Goal: Information Seeking & Learning: Check status

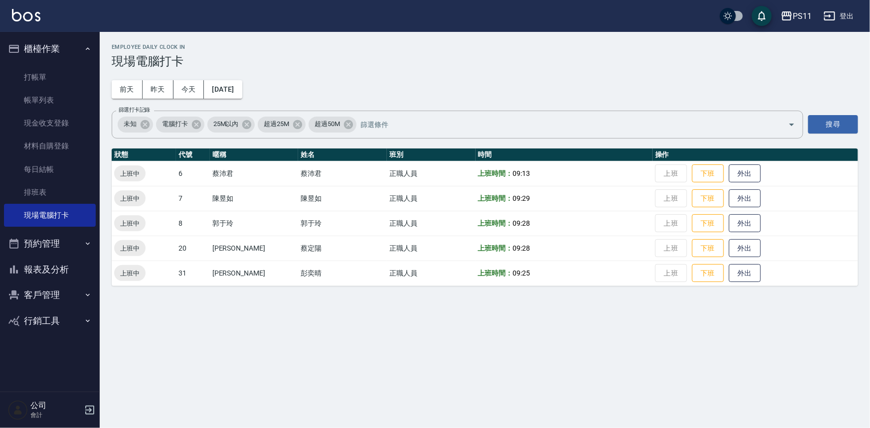
click at [71, 267] on button "報表及分析" at bounding box center [50, 270] width 92 height 26
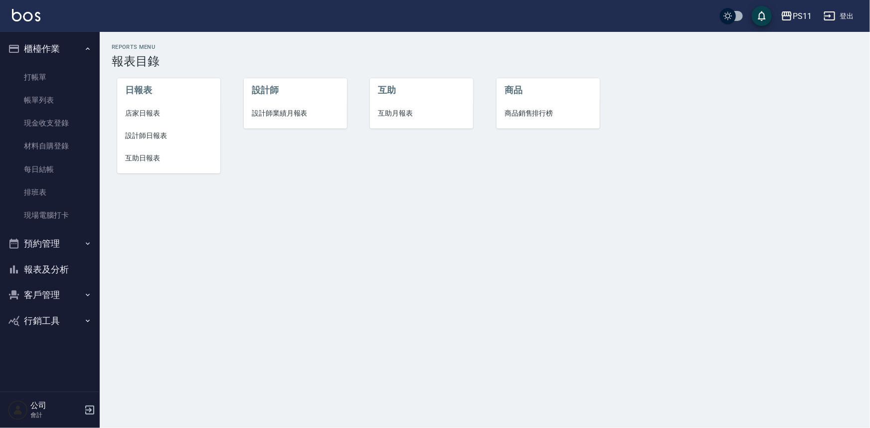
click at [147, 114] on span "店家日報表" at bounding box center [168, 113] width 87 height 10
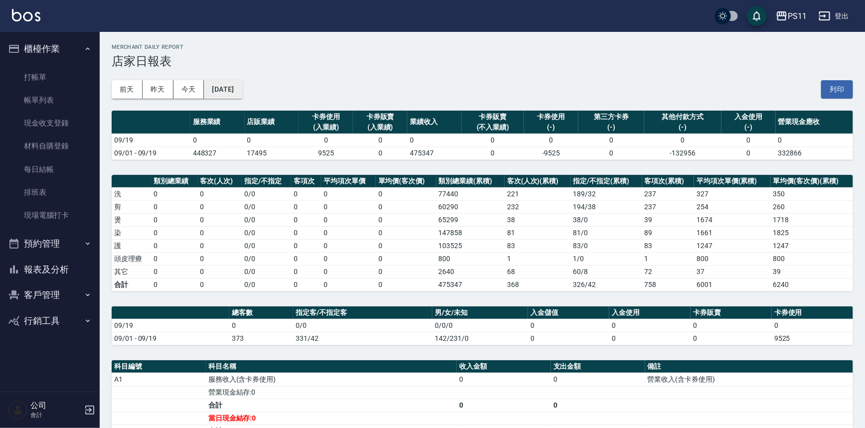
click at [242, 90] on button "[DATE]" at bounding box center [223, 89] width 38 height 18
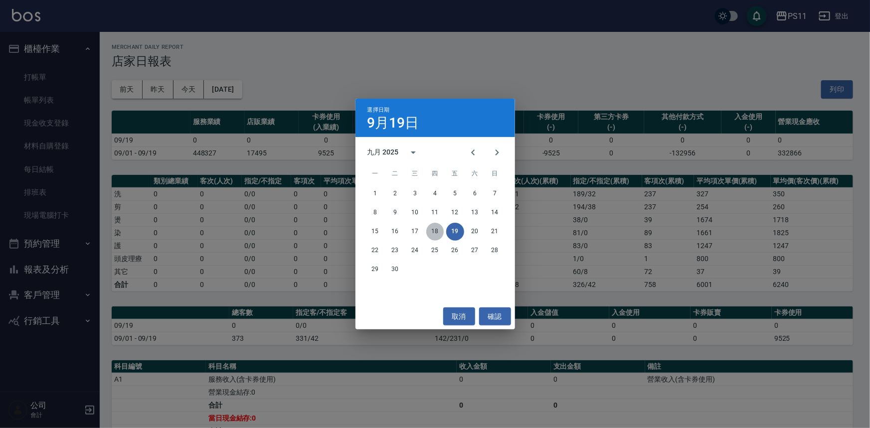
click at [436, 232] on button "18" at bounding box center [435, 232] width 18 height 18
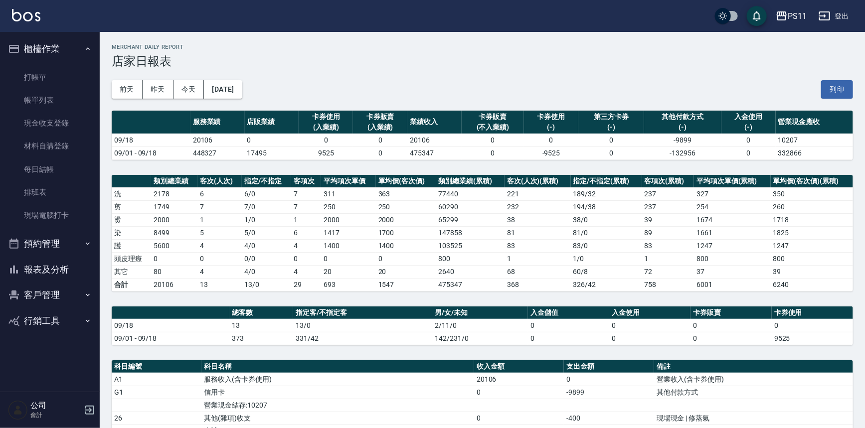
click at [72, 274] on button "報表及分析" at bounding box center [50, 270] width 92 height 26
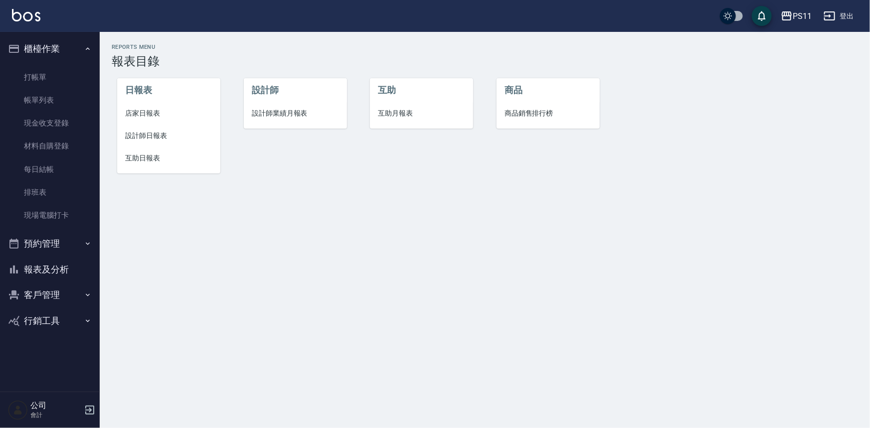
click at [160, 159] on span "互助日報表" at bounding box center [168, 158] width 87 height 10
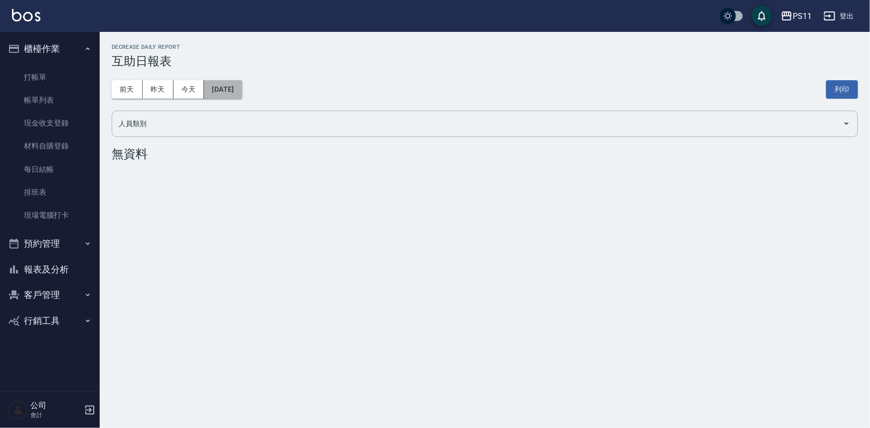
click at [242, 94] on button "[DATE]" at bounding box center [223, 89] width 38 height 18
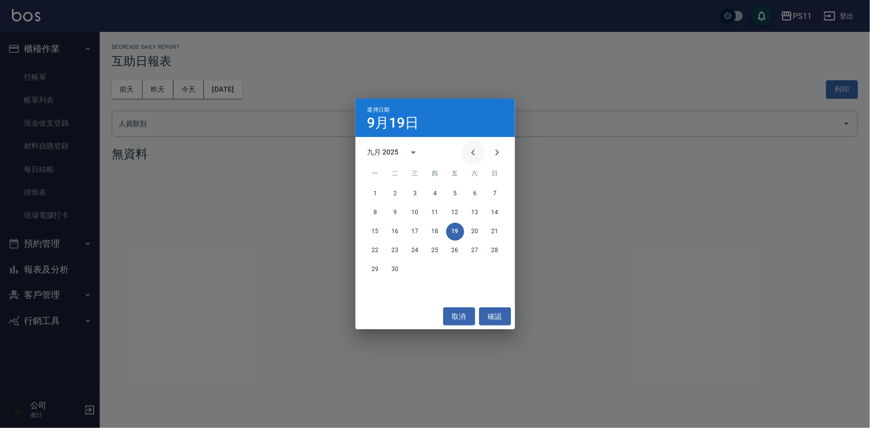
click at [470, 150] on icon "Previous month" at bounding box center [473, 153] width 12 height 12
click at [494, 153] on icon "Next month" at bounding box center [497, 153] width 12 height 12
click at [466, 153] on button "Previous month" at bounding box center [473, 153] width 24 height 24
click at [455, 190] on button "1" at bounding box center [455, 194] width 18 height 18
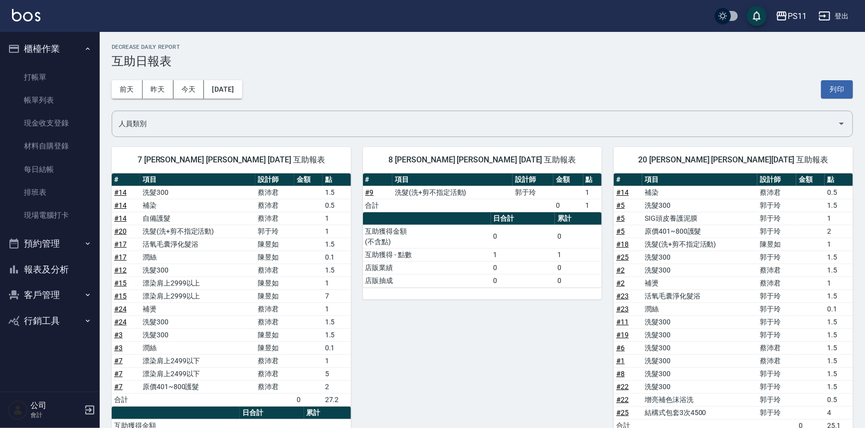
click at [67, 270] on button "報表及分析" at bounding box center [50, 270] width 92 height 26
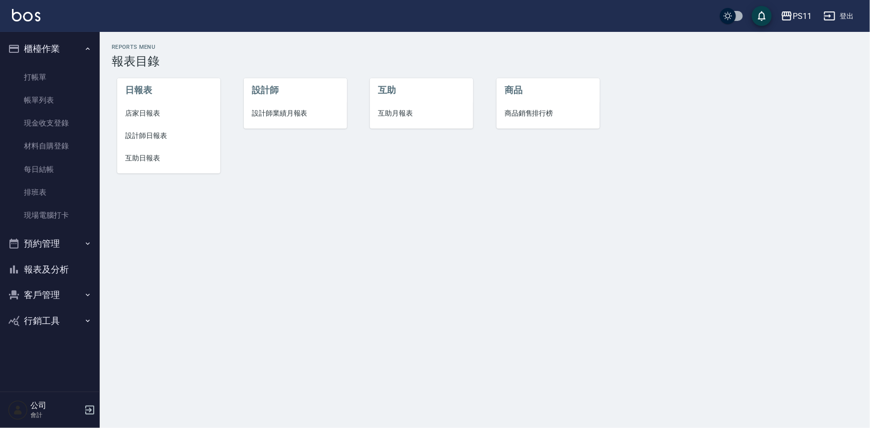
click at [299, 110] on span "設計師業績月報表" at bounding box center [295, 113] width 87 height 10
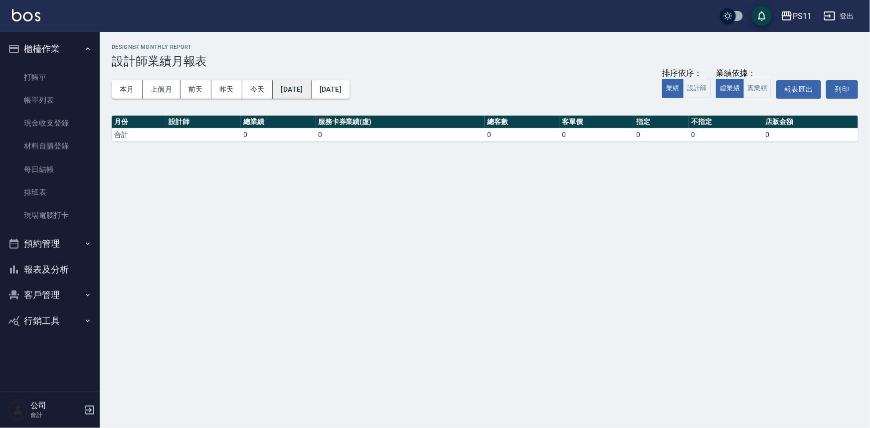
click at [299, 88] on button "[DATE]" at bounding box center [292, 89] width 38 height 18
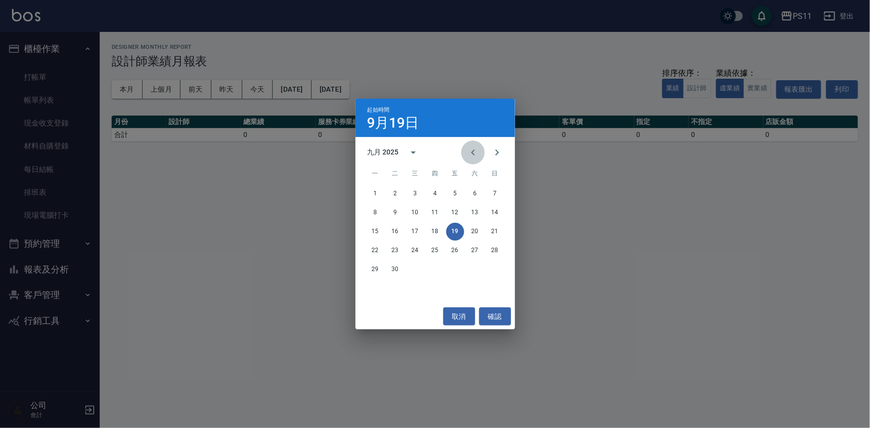
click at [478, 151] on icon "Previous month" at bounding box center [473, 153] width 12 height 12
click at [455, 198] on button "1" at bounding box center [455, 194] width 18 height 18
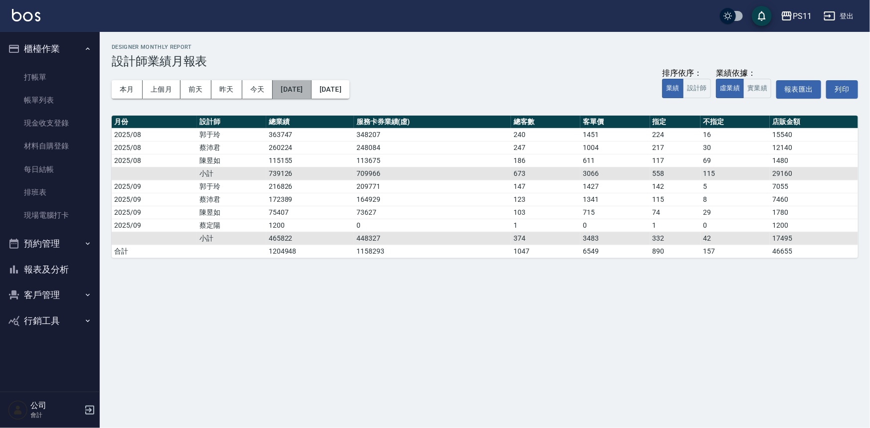
click at [287, 93] on button "[DATE]" at bounding box center [292, 89] width 38 height 18
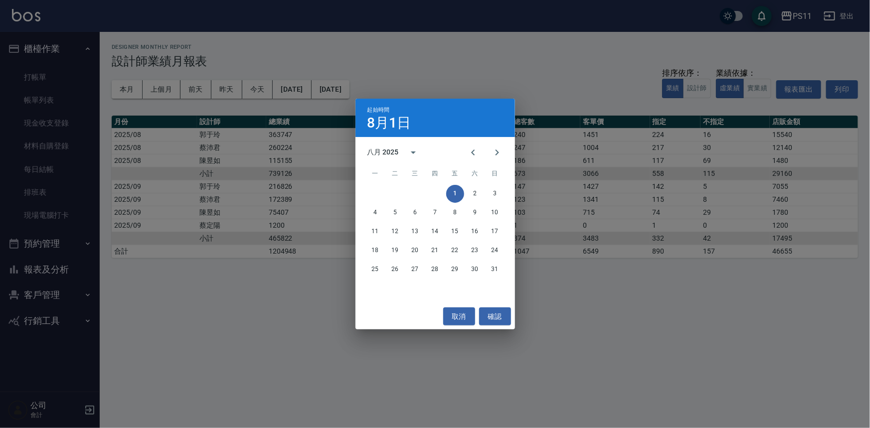
click at [496, 69] on div "起始時間 8月1日 八月 2025 一 二 三 四 五 六 日 1 2 3 4 5 6 7 8 9 10 11 12 13 14 15 16 17 18 19…" at bounding box center [435, 214] width 870 height 428
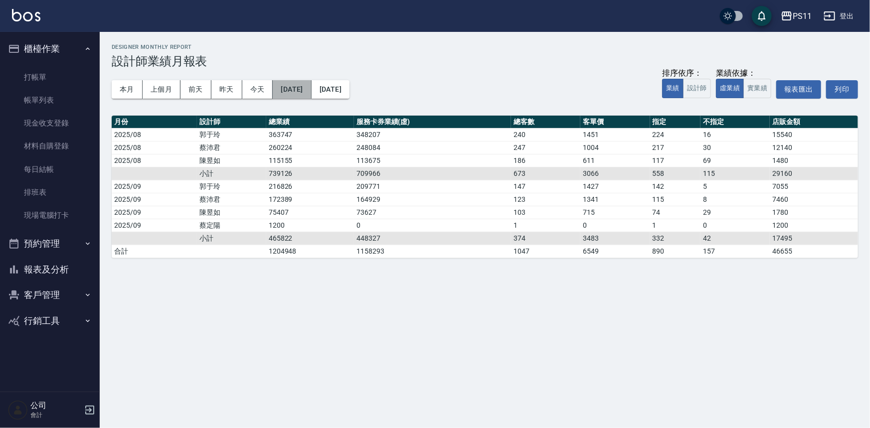
click at [311, 92] on button "[DATE]" at bounding box center [292, 89] width 38 height 18
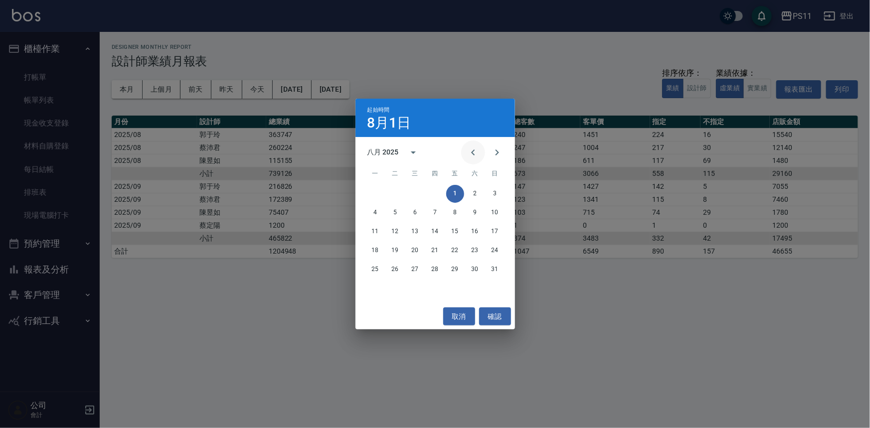
click at [475, 153] on icon "Previous month" at bounding box center [473, 153] width 12 height 12
click at [435, 197] on button "1" at bounding box center [435, 194] width 18 height 18
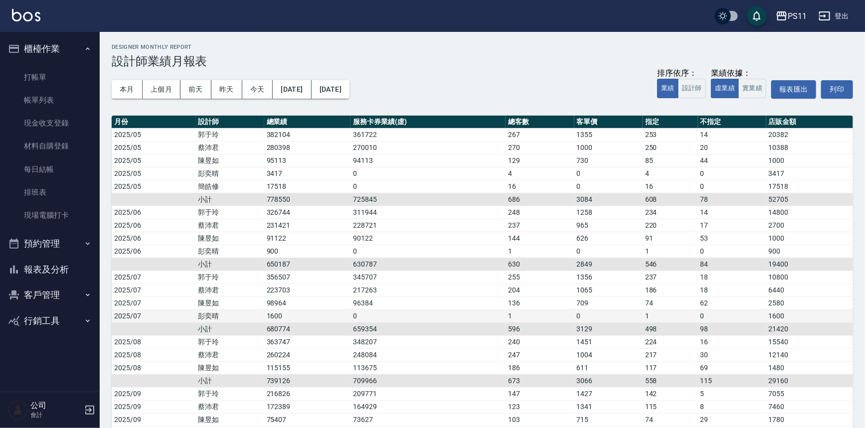
drag, startPoint x: 487, startPoint y: 374, endPoint x: 489, endPoint y: 314, distance: 59.9
click at [425, 70] on div "本月 上個月 [DATE] [DATE] [DATE] [DATE] [DATE] 排序依序： 業績 設計師 業績依據： 虛業績 實業績 報表匯出 列印" at bounding box center [482, 89] width 741 height 42
click at [59, 269] on button "報表及分析" at bounding box center [50, 270] width 92 height 26
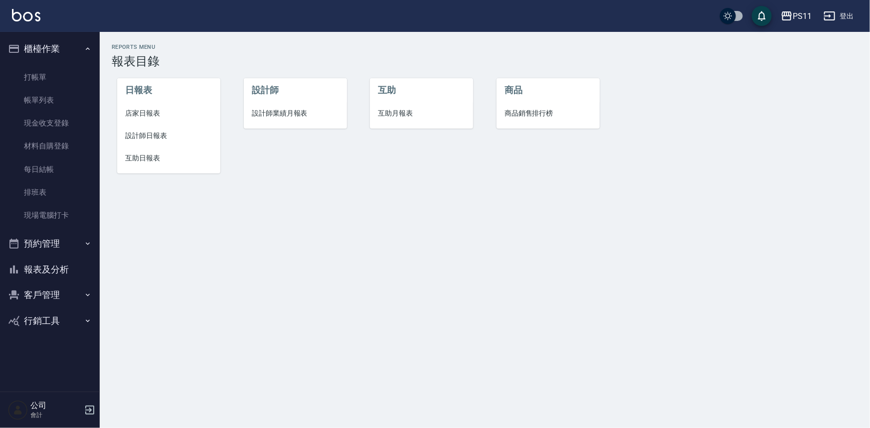
click at [395, 109] on span "互助月報表" at bounding box center [421, 113] width 87 height 10
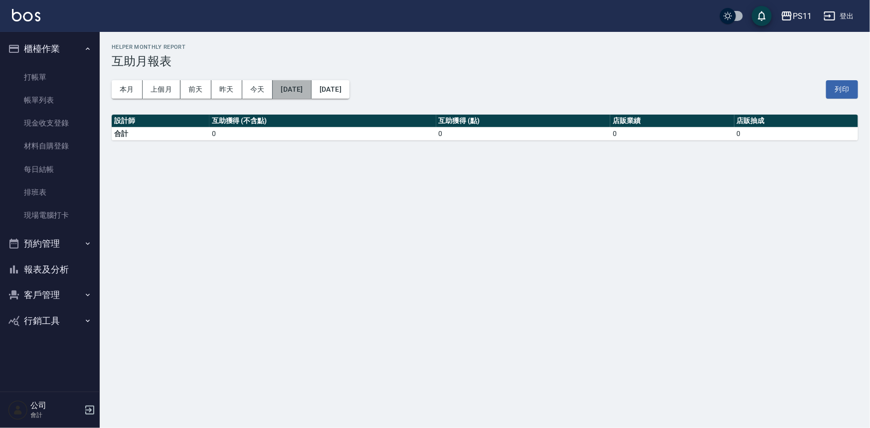
click at [311, 90] on button "[DATE]" at bounding box center [292, 89] width 38 height 18
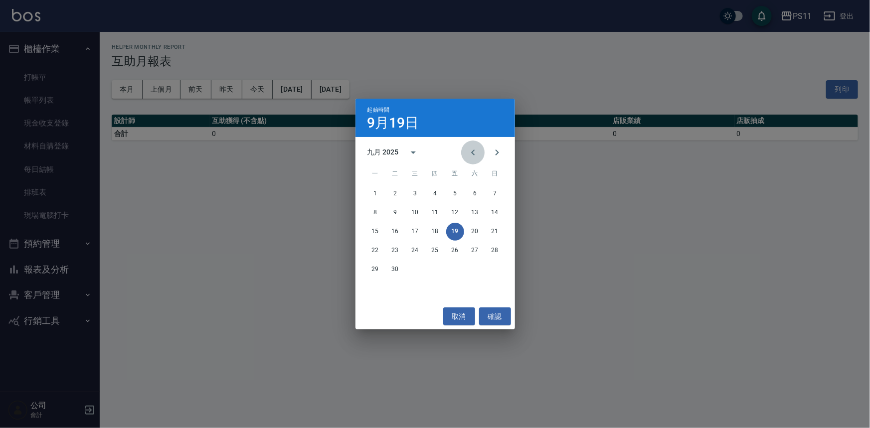
click at [473, 150] on icon "Previous month" at bounding box center [472, 153] width 3 height 6
click at [401, 191] on button "1" at bounding box center [395, 194] width 18 height 18
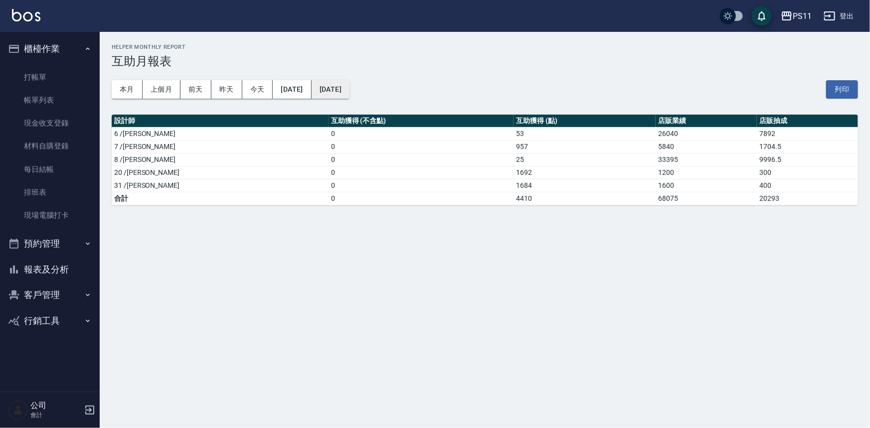
click at [349, 89] on button "[DATE]" at bounding box center [331, 89] width 38 height 18
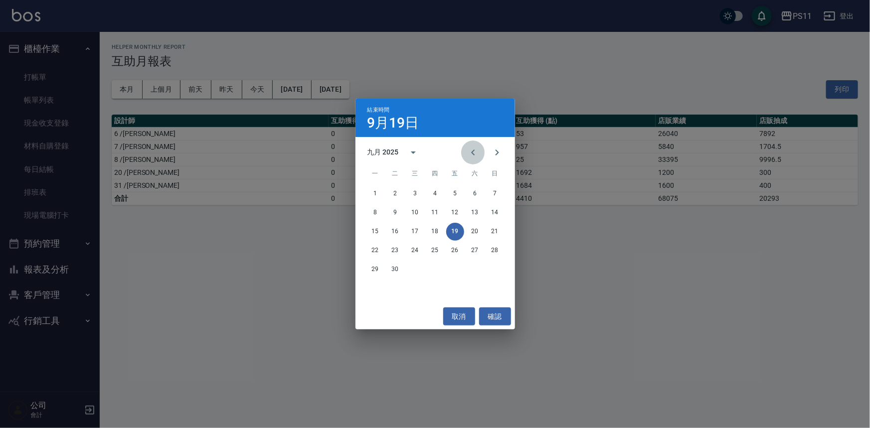
click at [479, 157] on button "Previous month" at bounding box center [473, 153] width 24 height 24
click at [437, 268] on button "31" at bounding box center [435, 270] width 18 height 18
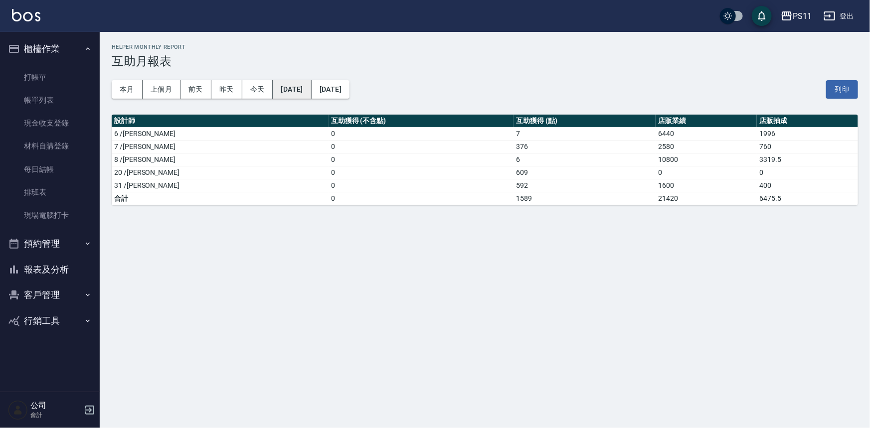
click at [311, 93] on button "[DATE]" at bounding box center [292, 89] width 38 height 18
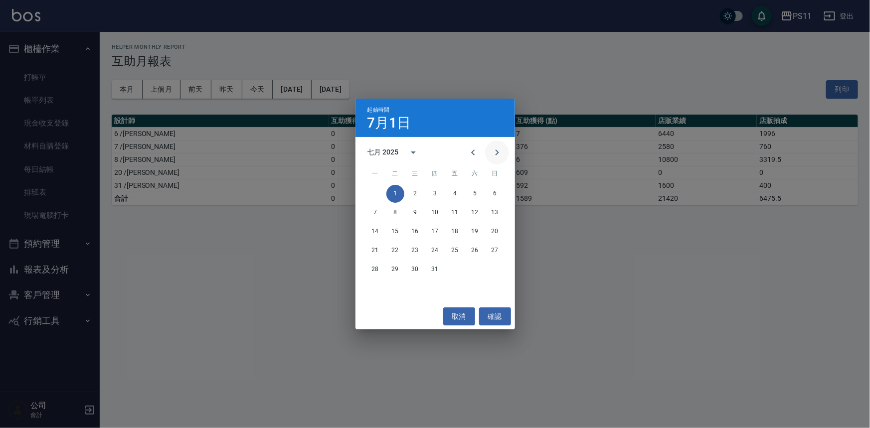
click at [492, 156] on icon "Next month" at bounding box center [497, 153] width 12 height 12
click at [452, 191] on button "1" at bounding box center [455, 194] width 18 height 18
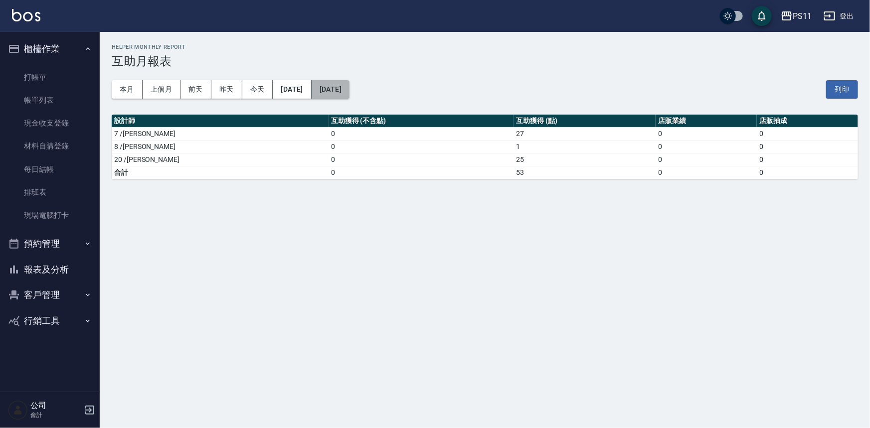
click at [349, 90] on button "[DATE]" at bounding box center [331, 89] width 38 height 18
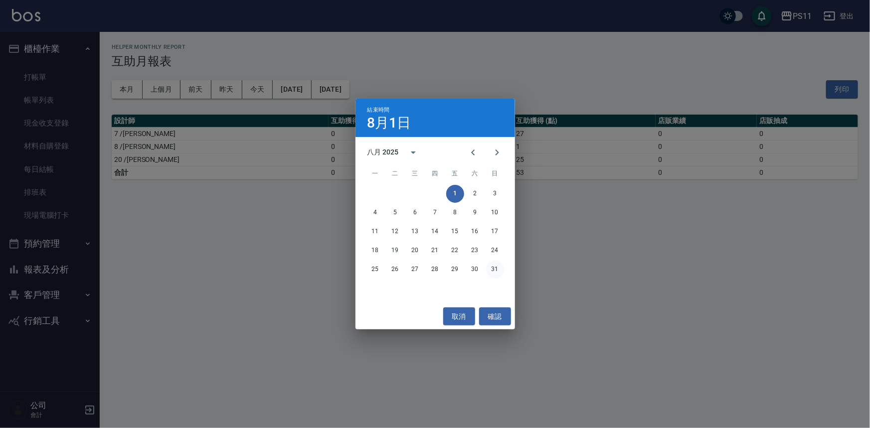
click at [494, 273] on button "31" at bounding box center [495, 270] width 18 height 18
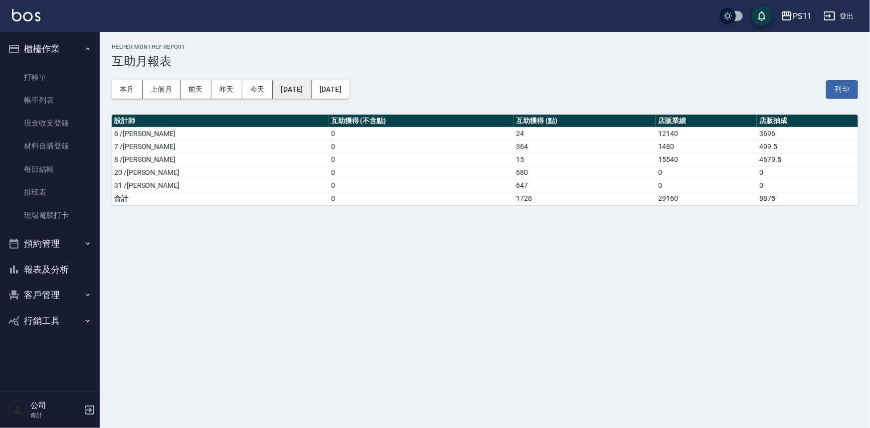
click at [311, 86] on button "[DATE]" at bounding box center [292, 89] width 38 height 18
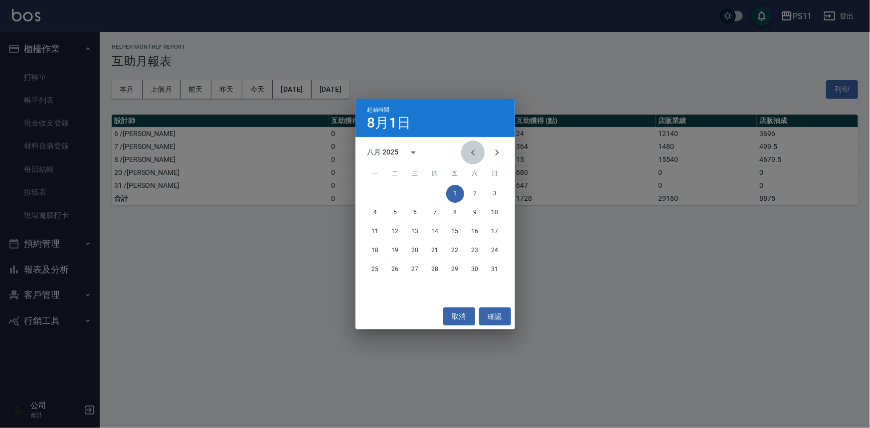
click at [478, 154] on icon "Previous month" at bounding box center [473, 153] width 12 height 12
click at [492, 189] on button "1" at bounding box center [495, 194] width 18 height 18
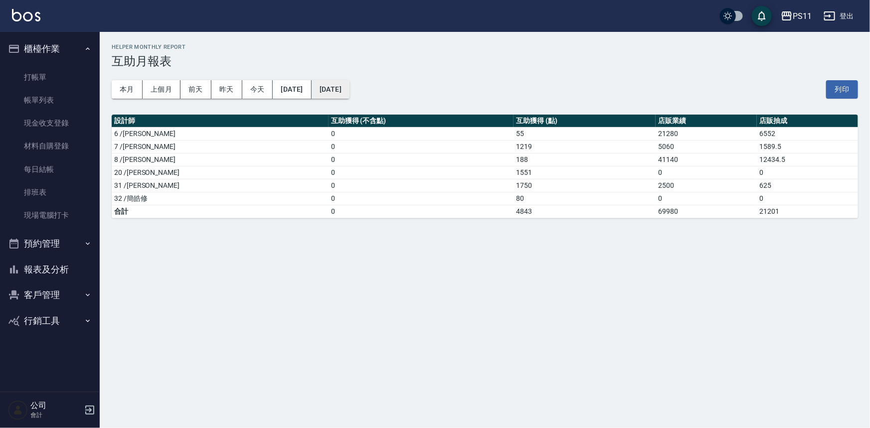
click at [349, 88] on button "[DATE]" at bounding box center [331, 89] width 38 height 18
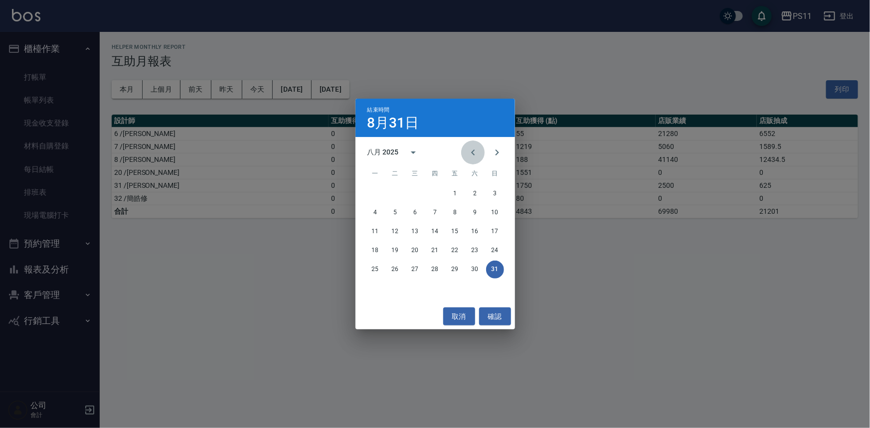
click at [471, 152] on icon "Previous month" at bounding box center [473, 153] width 12 height 12
click at [381, 287] on button "30" at bounding box center [375, 289] width 18 height 18
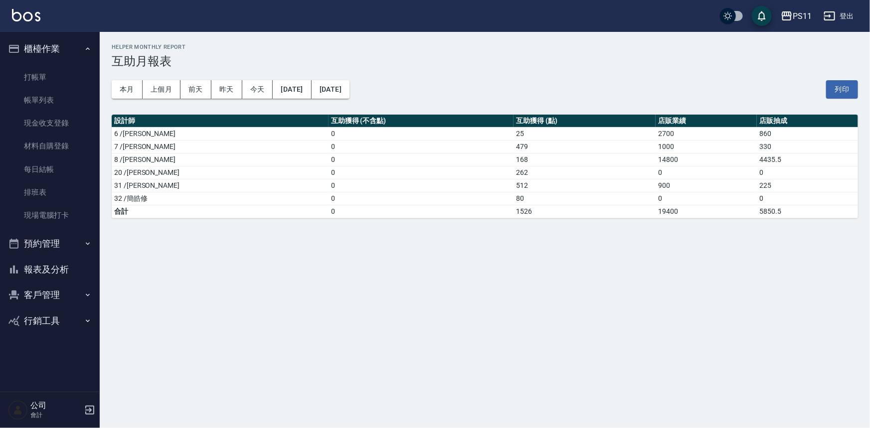
click at [363, 302] on div "PS11 [DATE] - [DATE] 互助月報表 列印時間： [DATE][PHONE_NUMBER]:02 Helper Monthly Report …" at bounding box center [435, 214] width 870 height 428
click at [43, 277] on button "報表及分析" at bounding box center [50, 270] width 92 height 26
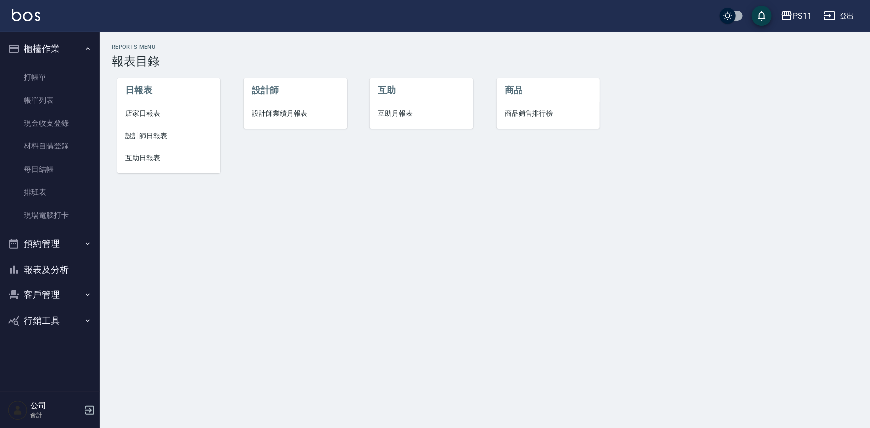
click at [149, 164] on li "互助日報表" at bounding box center [168, 158] width 103 height 22
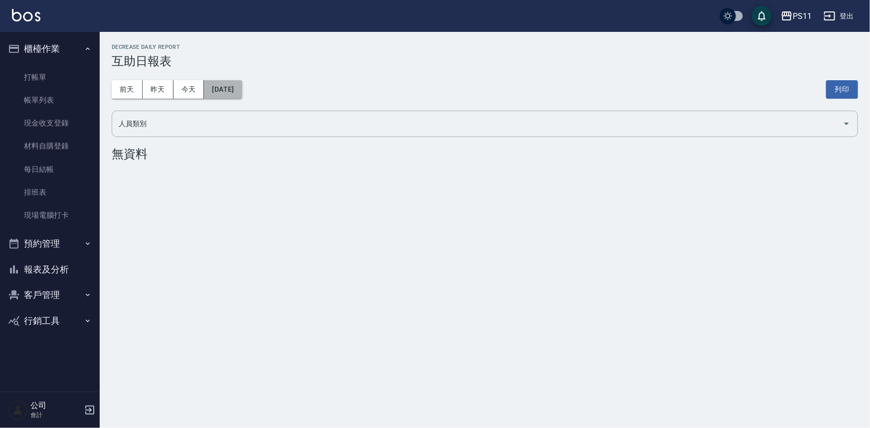
click at [226, 91] on button "[DATE]" at bounding box center [223, 89] width 38 height 18
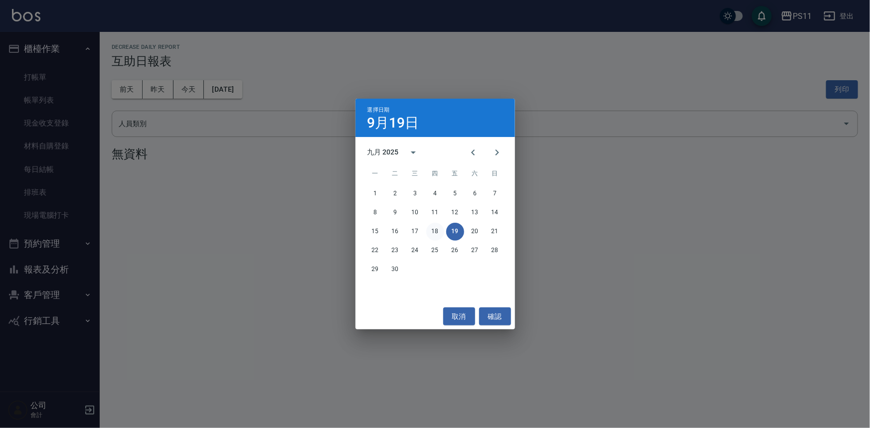
click at [443, 232] on button "18" at bounding box center [435, 232] width 18 height 18
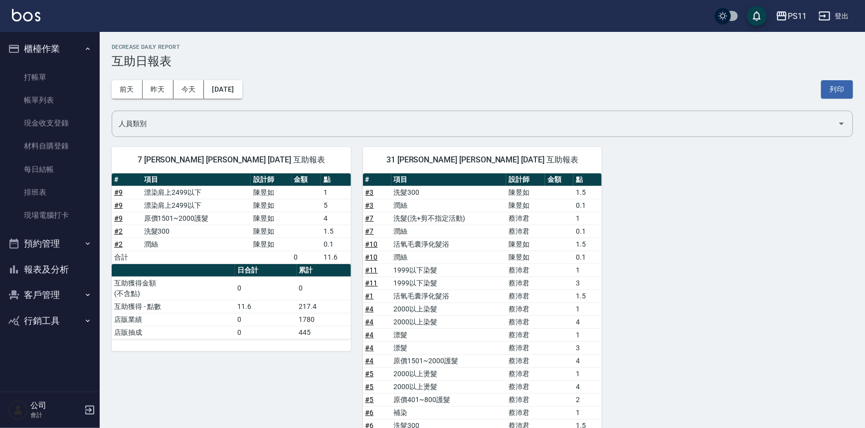
click at [737, 321] on div "7 [PERSON_NAME] [PERSON_NAME] [DATE] 互助報表 # 項目 設計師 金額 點 # 9 漂染肩上2499以下 [PERSON_…" at bounding box center [476, 360] width 753 height 450
drag, startPoint x: 256, startPoint y: 282, endPoint x: 263, endPoint y: 229, distance: 53.8
click at [219, 83] on button "[DATE]" at bounding box center [223, 89] width 38 height 18
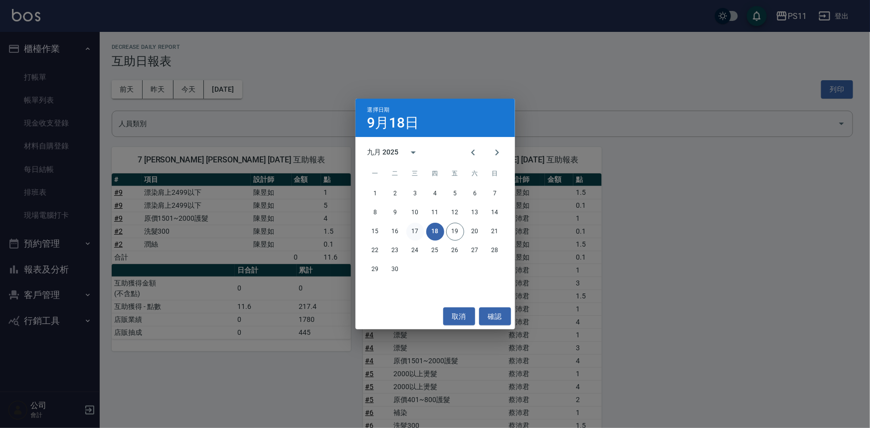
click at [419, 231] on button "17" at bounding box center [415, 232] width 18 height 18
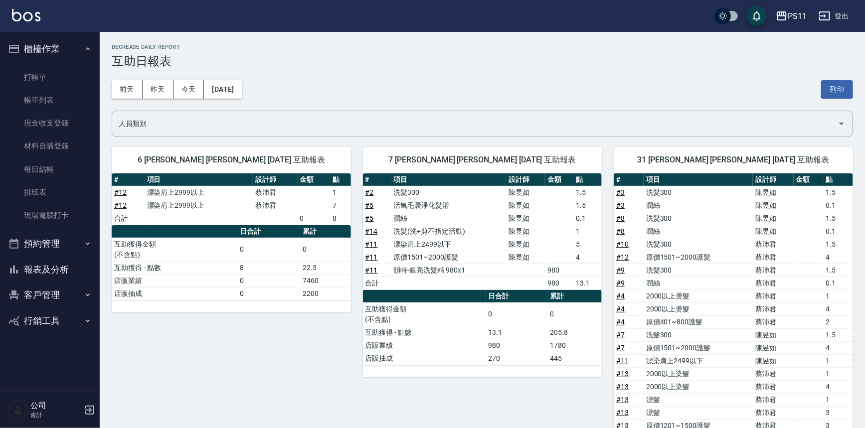
click at [618, 269] on link "# 9" at bounding box center [620, 270] width 8 height 8
click at [235, 91] on button "[DATE]" at bounding box center [223, 89] width 38 height 18
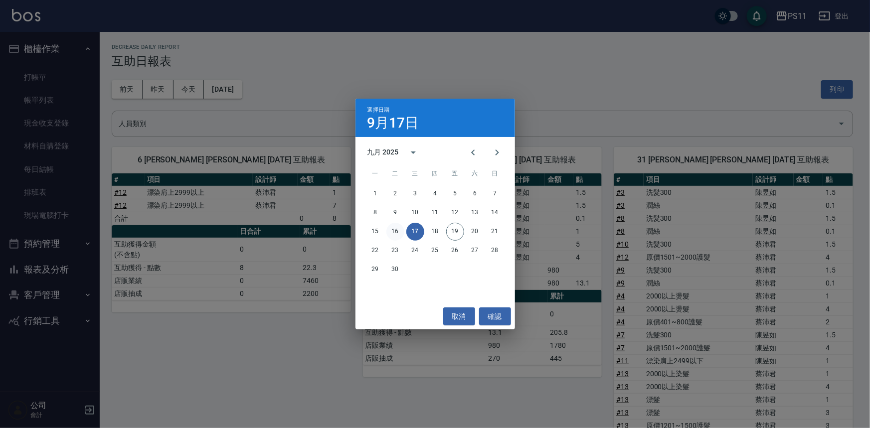
click at [399, 229] on button "16" at bounding box center [395, 232] width 18 height 18
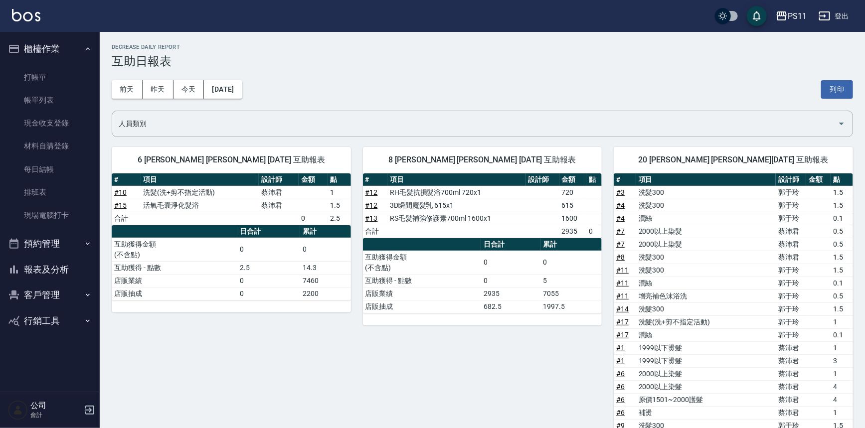
click at [66, 273] on button "報表及分析" at bounding box center [50, 270] width 92 height 26
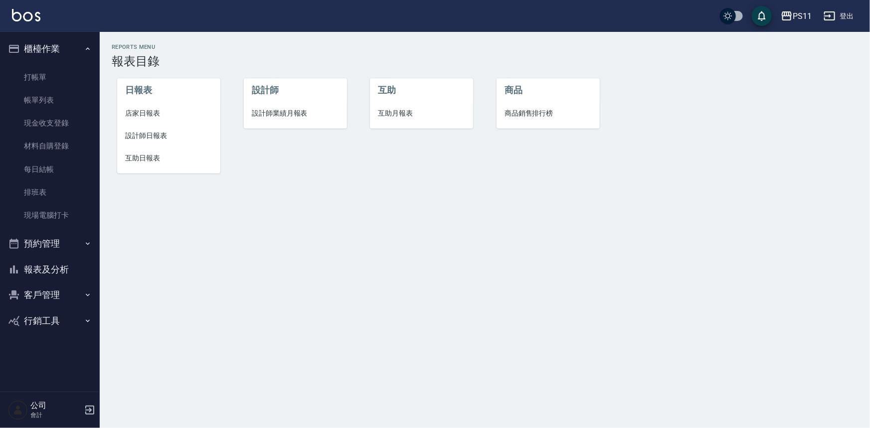
click at [155, 158] on span "互助日報表" at bounding box center [168, 158] width 87 height 10
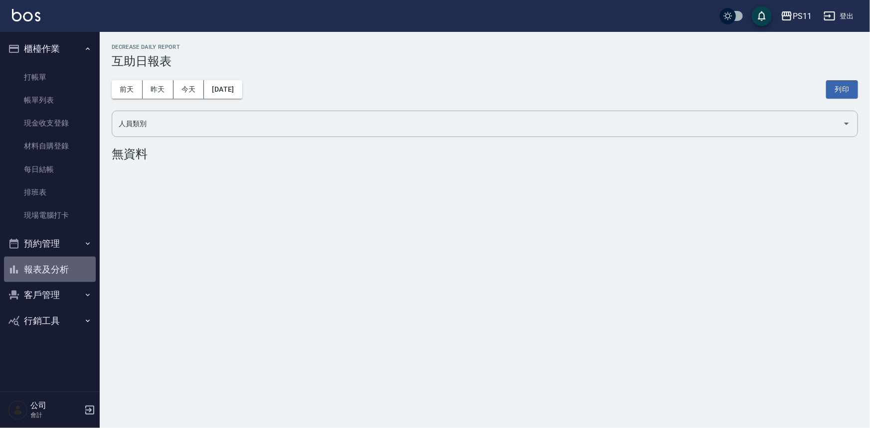
drag, startPoint x: 73, startPoint y: 270, endPoint x: 81, endPoint y: 268, distance: 7.7
click at [73, 270] on button "報表及分析" at bounding box center [50, 270] width 92 height 26
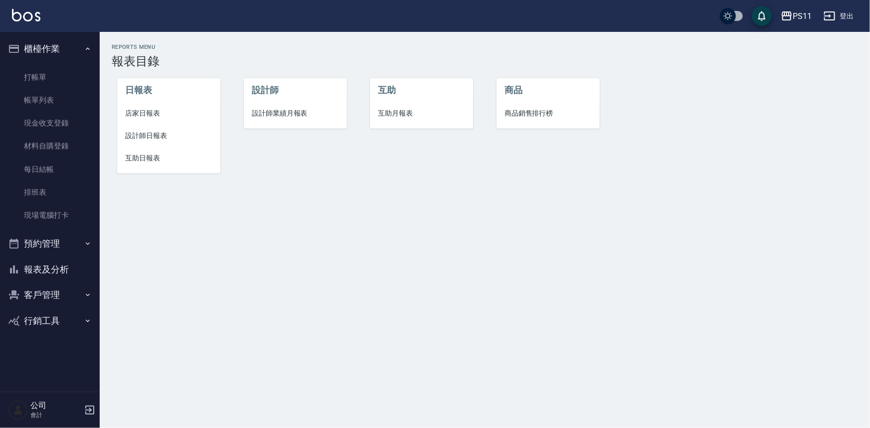
click at [286, 110] on span "設計師業績月報表" at bounding box center [295, 113] width 87 height 10
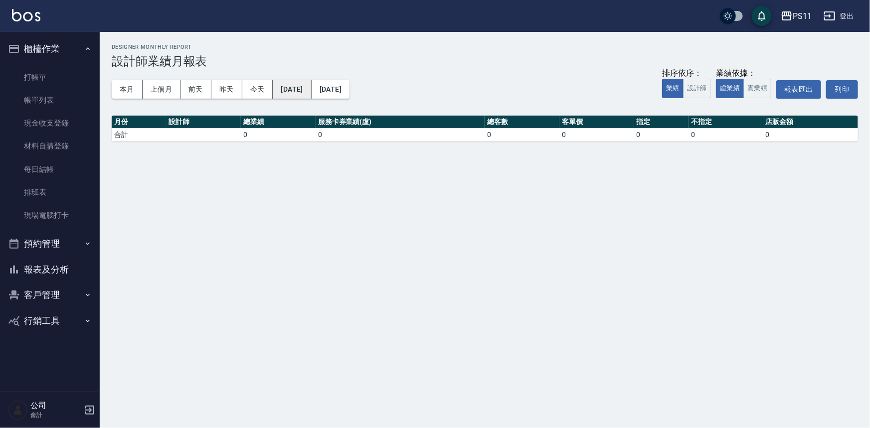
click at [311, 93] on button "[DATE]" at bounding box center [292, 89] width 38 height 18
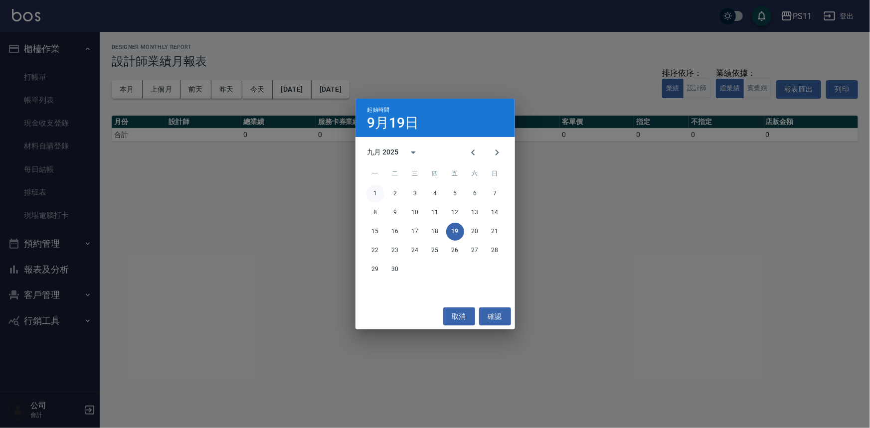
click at [377, 196] on button "1" at bounding box center [375, 194] width 18 height 18
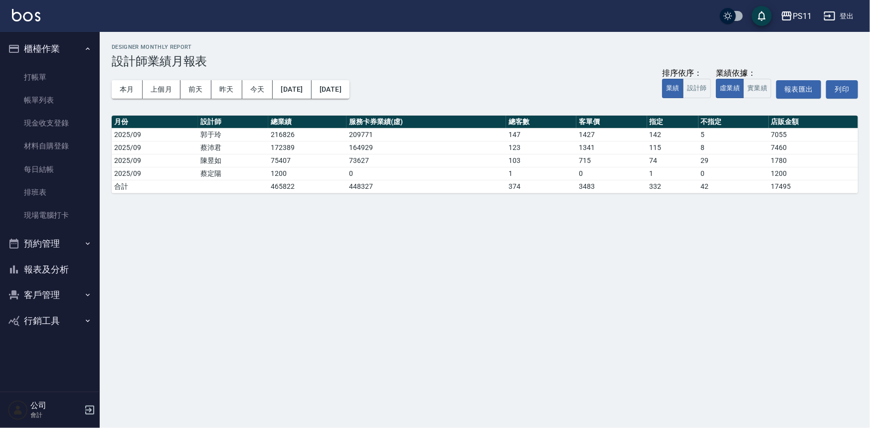
click at [404, 283] on div "PS11 [DATE] - [DATE] 設計師業績月報表 列印時間： [DATE][PHONE_NUMBER]:03 Designer Monthly Re…" at bounding box center [435, 214] width 870 height 428
click at [50, 274] on button "報表及分析" at bounding box center [50, 270] width 92 height 26
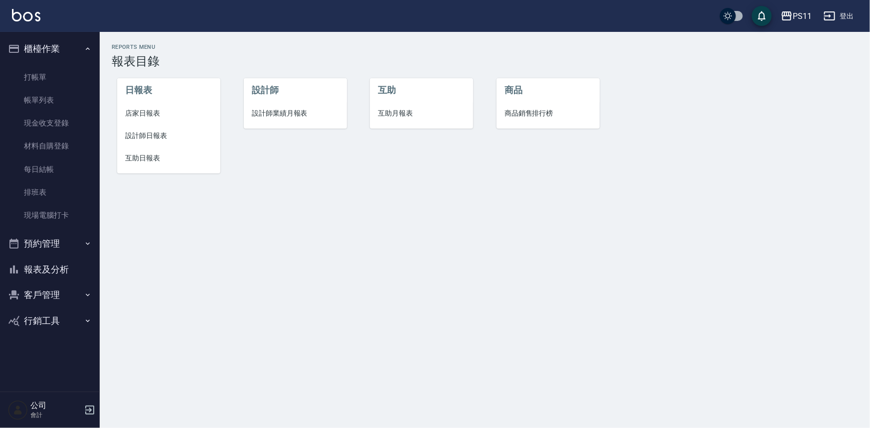
click at [384, 106] on li "互助月報表" at bounding box center [421, 113] width 103 height 22
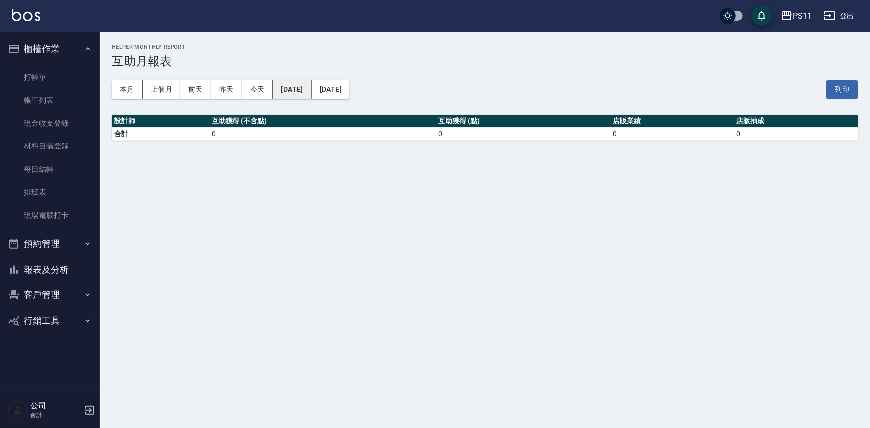
click at [301, 95] on button "[DATE]" at bounding box center [292, 89] width 38 height 18
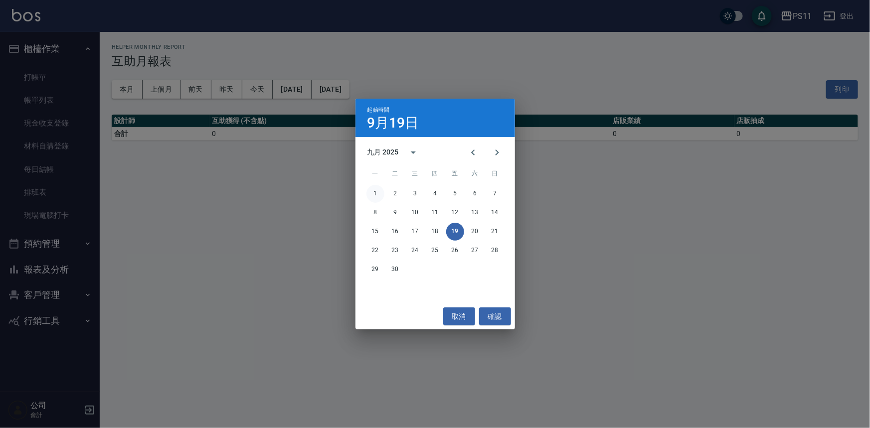
click at [377, 198] on button "1" at bounding box center [375, 194] width 18 height 18
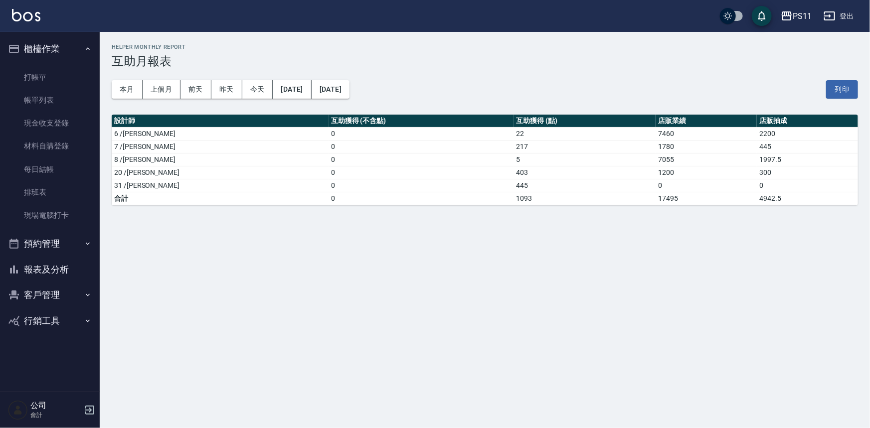
click at [390, 285] on div "PS11 [DATE] - [DATE] 互助月報表 列印時間： [DATE][PHONE_NUMBER]:03 Helper Monthly Report …" at bounding box center [435, 214] width 870 height 428
click at [837, 84] on button "列印" at bounding box center [842, 89] width 32 height 18
click at [442, 254] on div "PS11 [DATE] - [DATE] 互助月報表 列印時間： [DATE][PHONE_NUMBER]:03 Helper Monthly Report …" at bounding box center [435, 214] width 870 height 428
click at [311, 87] on button "[DATE]" at bounding box center [292, 89] width 38 height 18
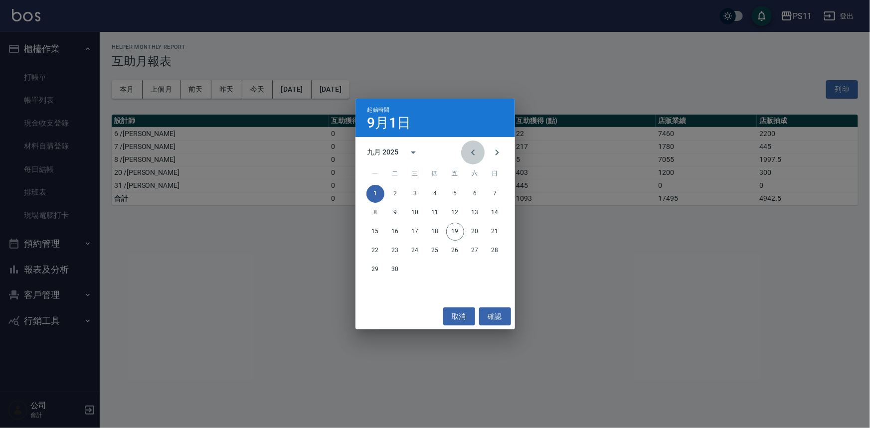
click at [473, 152] on icon "Previous month" at bounding box center [473, 153] width 12 height 12
click at [394, 193] on button "1" at bounding box center [395, 194] width 18 height 18
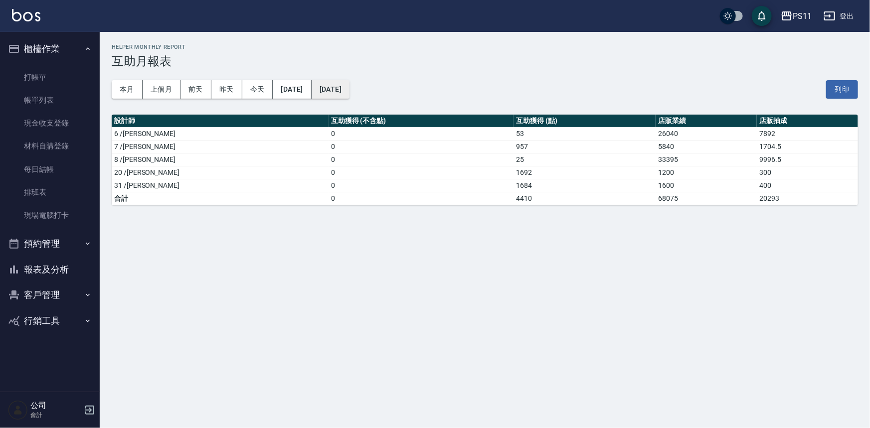
click at [349, 90] on button "[DATE]" at bounding box center [331, 89] width 38 height 18
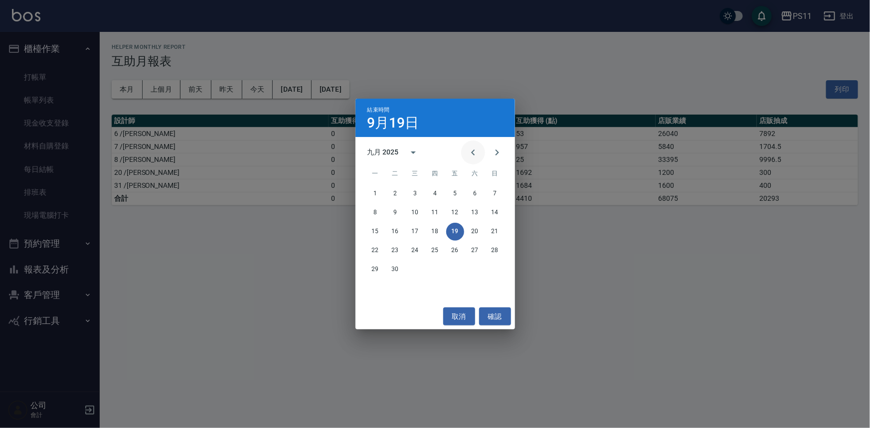
click at [474, 149] on icon "Previous month" at bounding box center [473, 153] width 12 height 12
click at [437, 274] on button "31" at bounding box center [435, 270] width 18 height 18
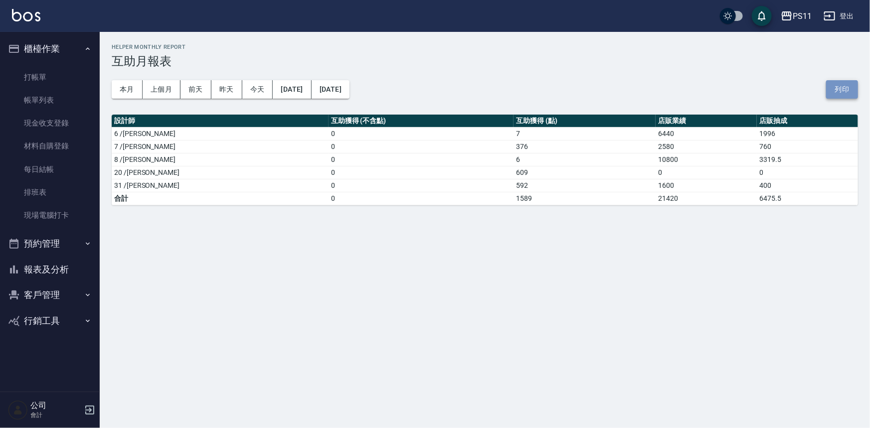
click at [839, 87] on button "列印" at bounding box center [842, 89] width 32 height 18
click at [311, 92] on button "[DATE]" at bounding box center [292, 89] width 38 height 18
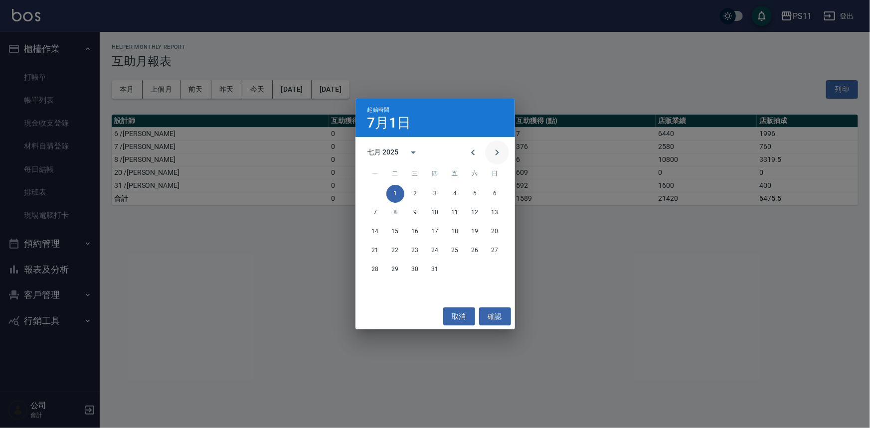
click at [495, 157] on icon "Next month" at bounding box center [497, 153] width 12 height 12
click at [485, 314] on button "確認" at bounding box center [495, 317] width 32 height 18
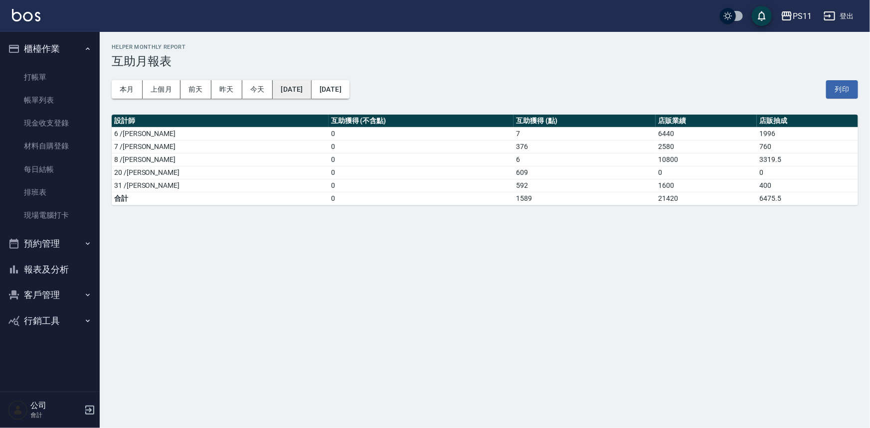
click at [311, 88] on button "[DATE]" at bounding box center [292, 89] width 38 height 18
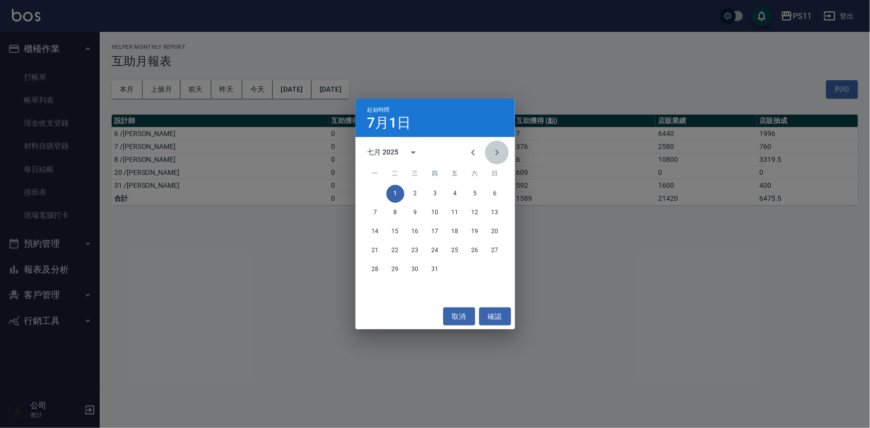
click at [494, 149] on icon "Next month" at bounding box center [497, 153] width 12 height 12
click at [453, 193] on button "1" at bounding box center [455, 194] width 18 height 18
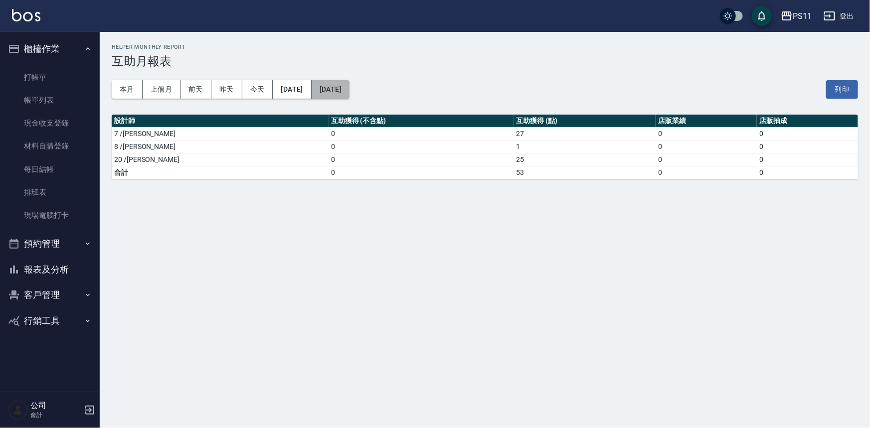
click at [349, 86] on button "[DATE]" at bounding box center [331, 89] width 38 height 18
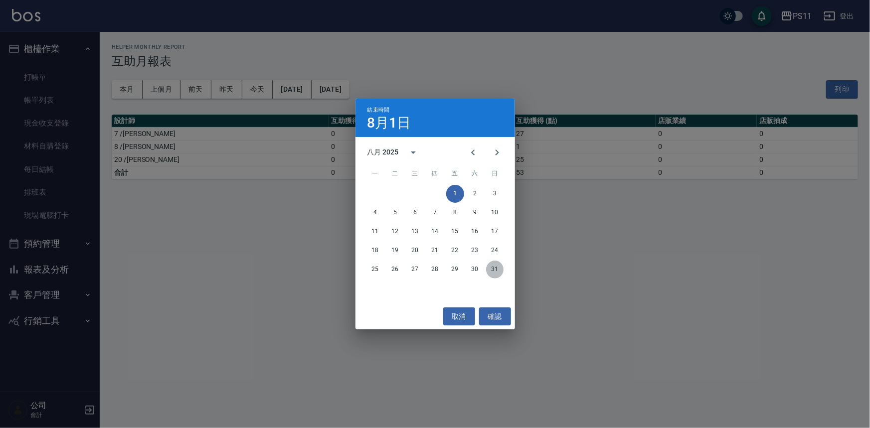
click at [495, 274] on button "31" at bounding box center [495, 270] width 18 height 18
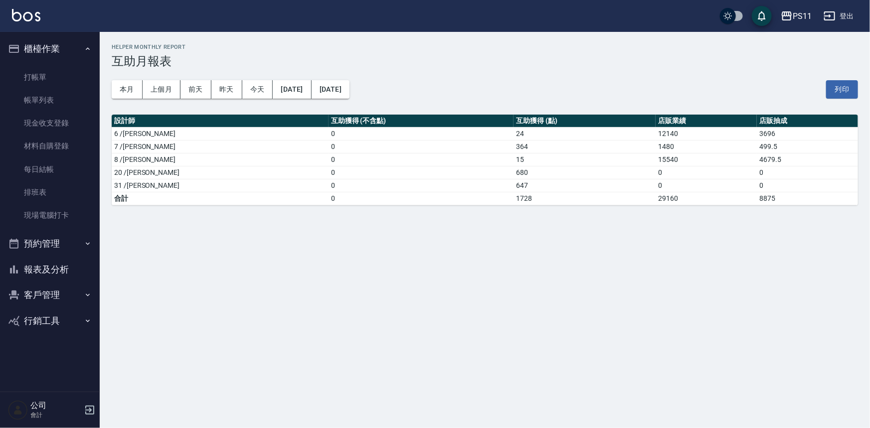
click at [573, 280] on div "PS11 [DATE] - [DATE] 互助月報表 列印時間： [DATE][PHONE_NUMBER]:05 Helper Monthly Report …" at bounding box center [435, 214] width 870 height 428
click at [814, 69] on div "本月 上個月 [DATE] [DATE] [DATE] [DATE] [DATE] 列印" at bounding box center [485, 89] width 746 height 42
click at [844, 90] on button "列印" at bounding box center [842, 89] width 32 height 18
click at [296, 94] on button "[DATE]" at bounding box center [292, 89] width 38 height 18
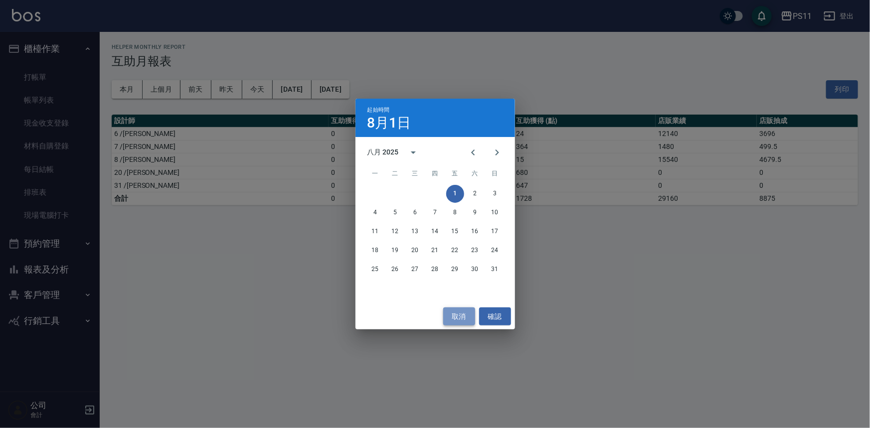
click at [463, 322] on button "取消" at bounding box center [459, 317] width 32 height 18
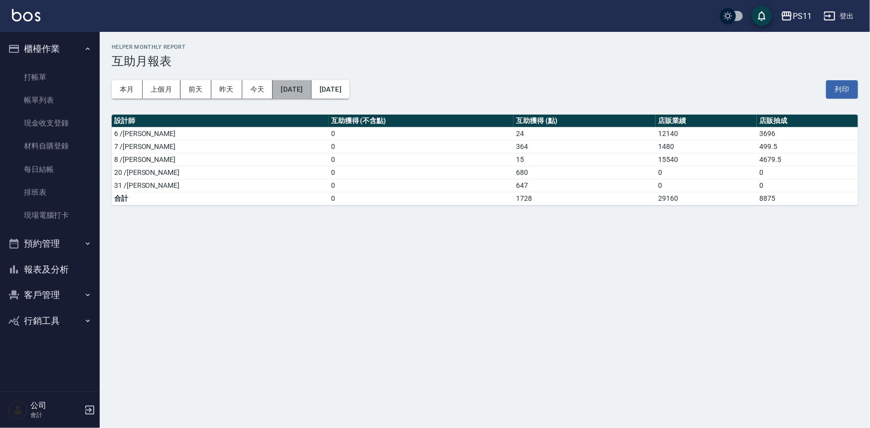
click at [311, 91] on button "[DATE]" at bounding box center [292, 89] width 38 height 18
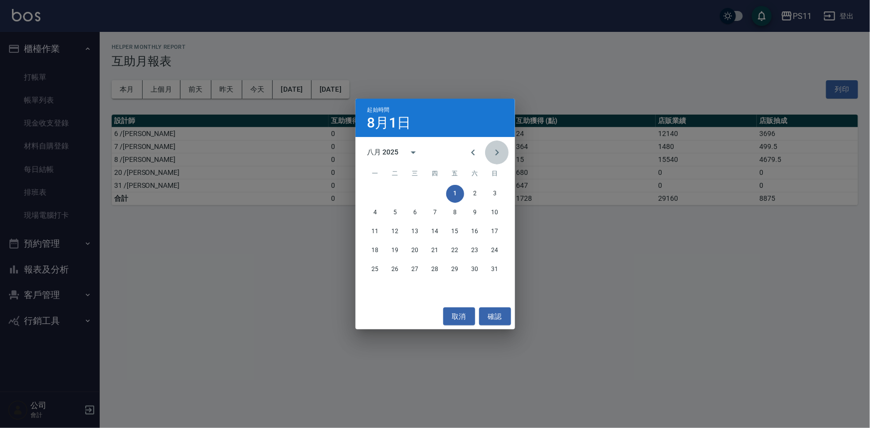
click at [493, 148] on icon "Next month" at bounding box center [497, 153] width 12 height 12
click at [376, 195] on button "1" at bounding box center [375, 194] width 18 height 18
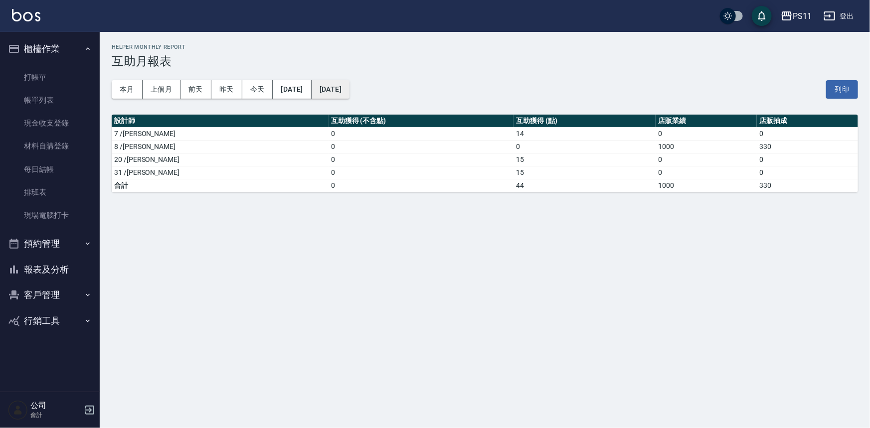
click at [349, 93] on button "[DATE]" at bounding box center [331, 89] width 38 height 18
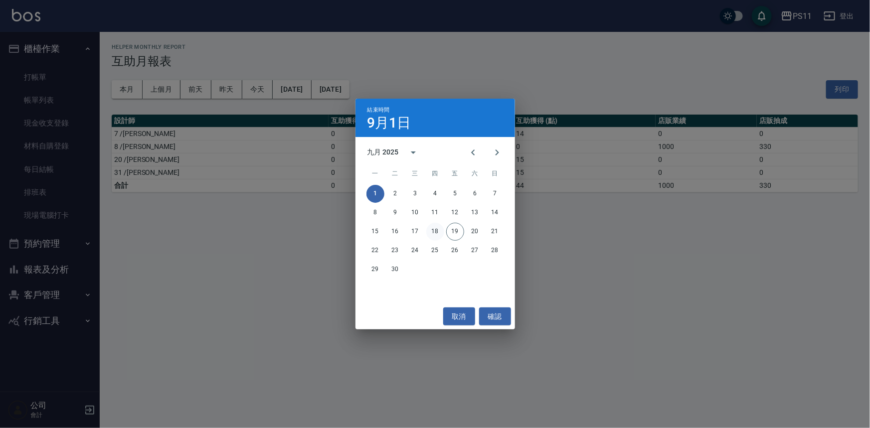
click at [437, 234] on button "18" at bounding box center [435, 232] width 18 height 18
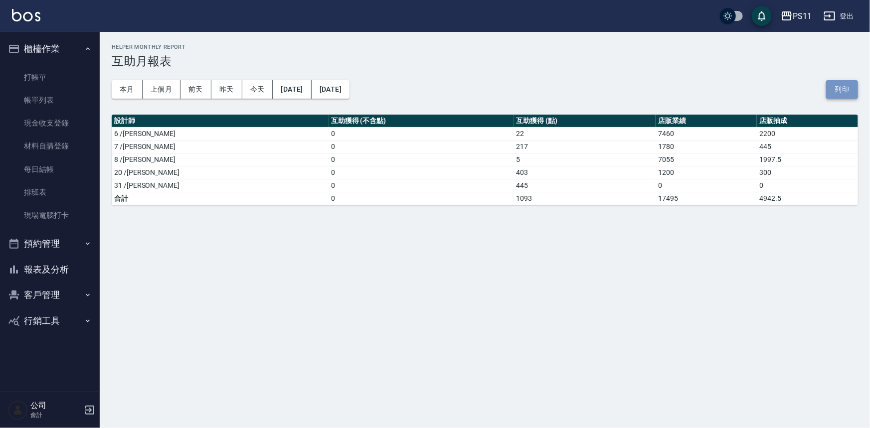
click at [839, 87] on button "列印" at bounding box center [842, 89] width 32 height 18
click at [61, 267] on button "報表及分析" at bounding box center [50, 270] width 92 height 26
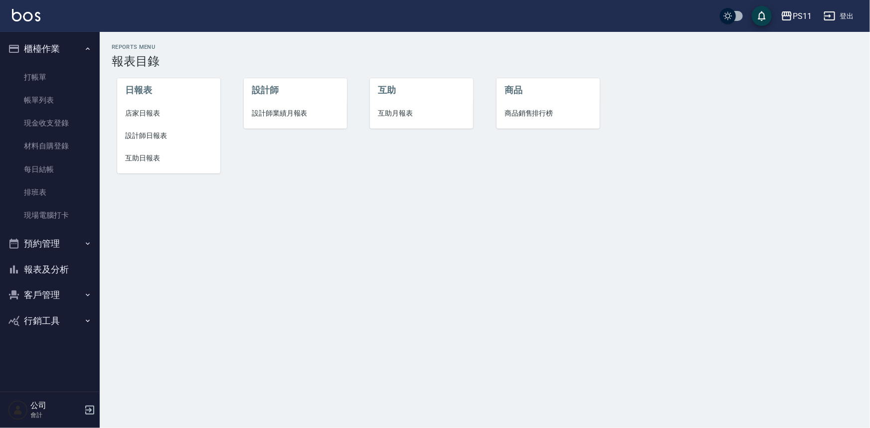
click at [135, 131] on span "設計師日報表" at bounding box center [168, 136] width 87 height 10
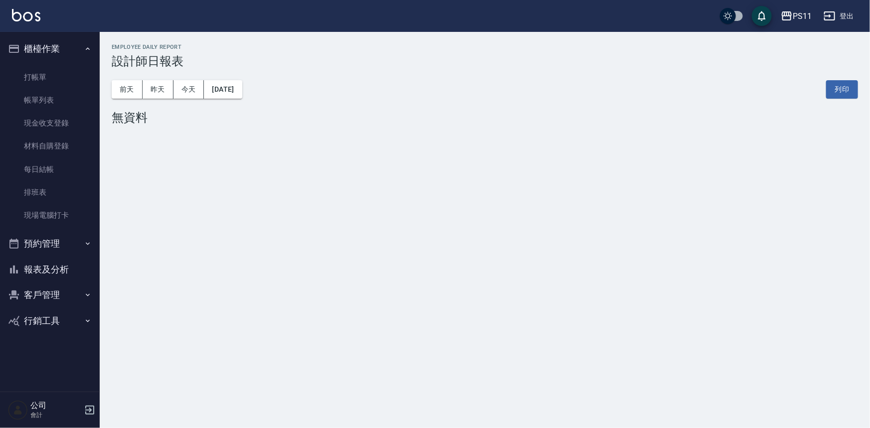
click at [59, 272] on button "報表及分析" at bounding box center [50, 270] width 92 height 26
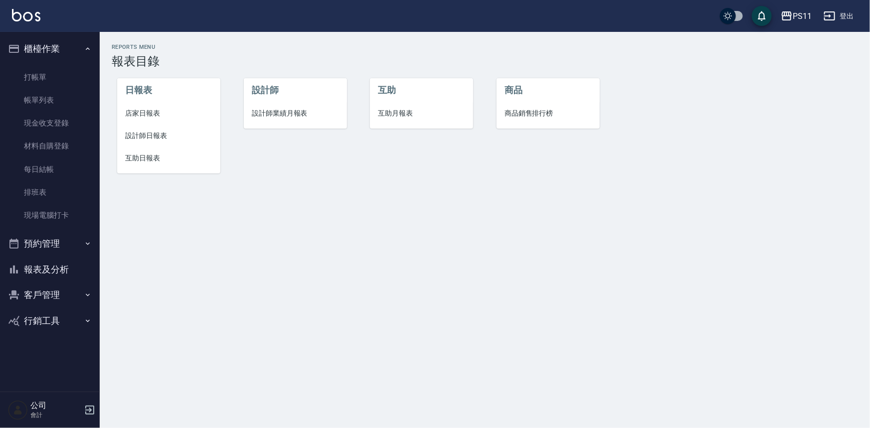
click at [275, 110] on span "設計師業績月報表" at bounding box center [295, 113] width 87 height 10
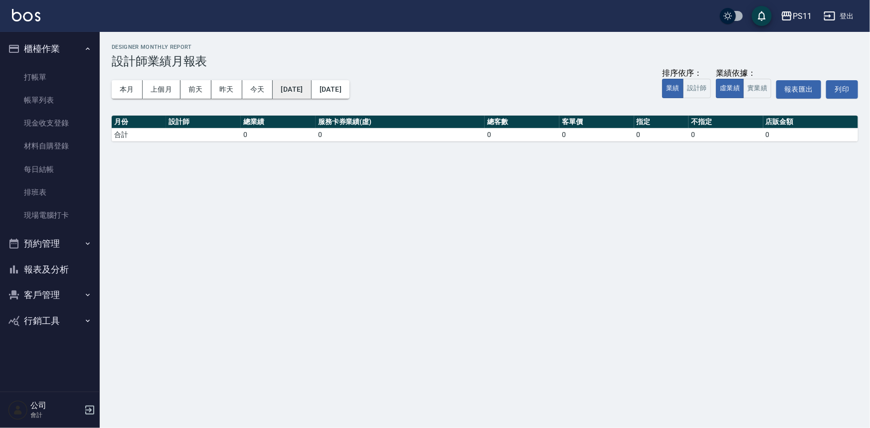
click at [309, 92] on button "[DATE]" at bounding box center [292, 89] width 38 height 18
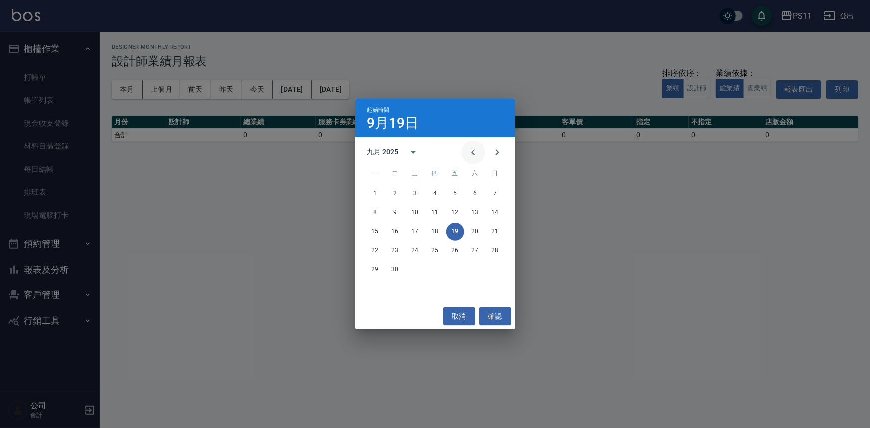
click at [470, 147] on icon "Previous month" at bounding box center [473, 153] width 12 height 12
click at [399, 194] on button "1" at bounding box center [395, 194] width 18 height 18
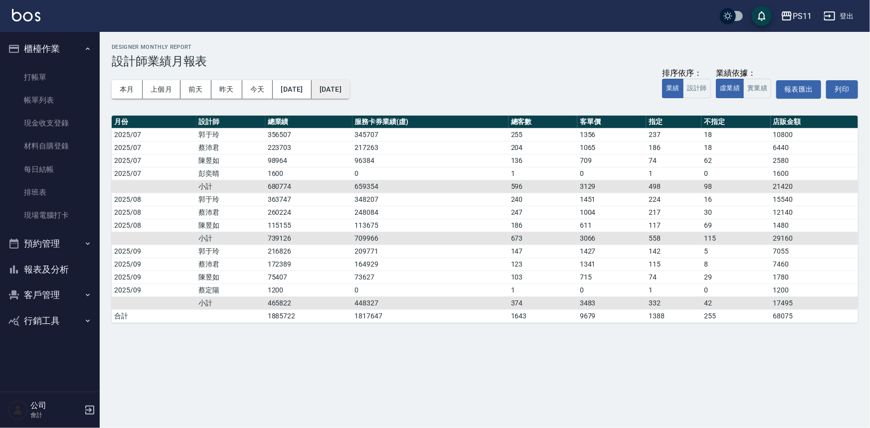
click at [349, 95] on button "[DATE]" at bounding box center [331, 89] width 38 height 18
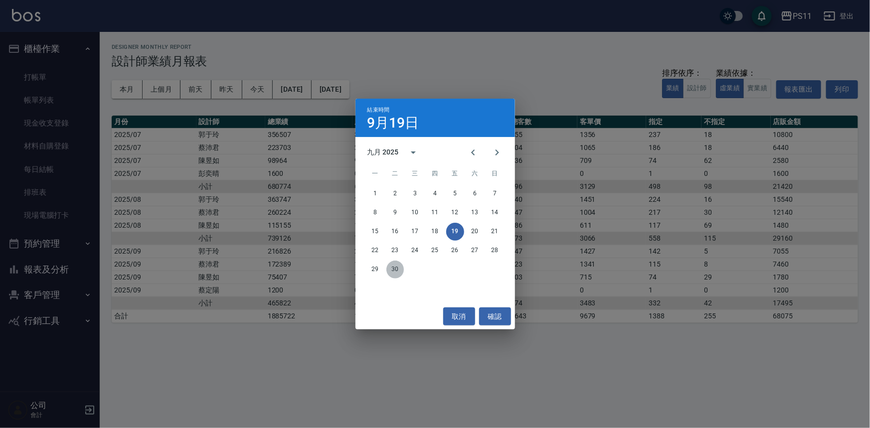
click at [391, 269] on button "30" at bounding box center [395, 270] width 18 height 18
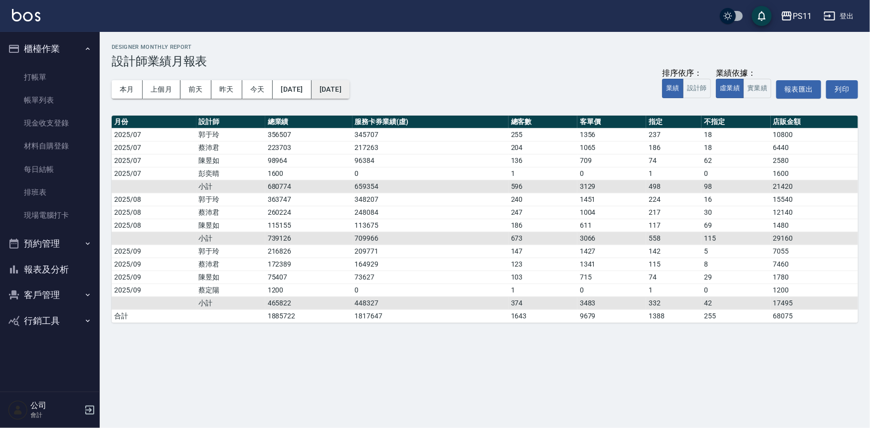
click at [368, 80] on div "本月 上個月 [DATE] [DATE] [DATE] [DATE] [DATE] 排序依序： 業績 設計師 業績依據： 虛業績 實業績 報表匯出 列印" at bounding box center [485, 89] width 746 height 42
click at [349, 93] on button "[DATE]" at bounding box center [331, 89] width 38 height 18
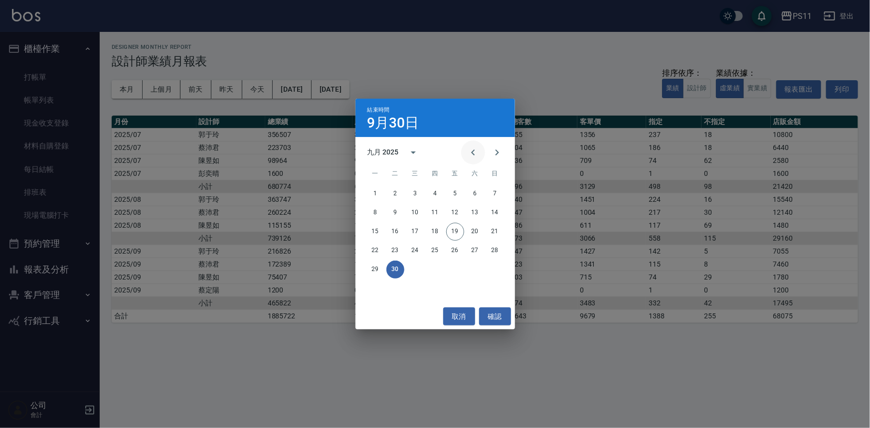
click at [469, 145] on button "Previous month" at bounding box center [473, 153] width 24 height 24
click at [433, 271] on button "31" at bounding box center [435, 270] width 18 height 18
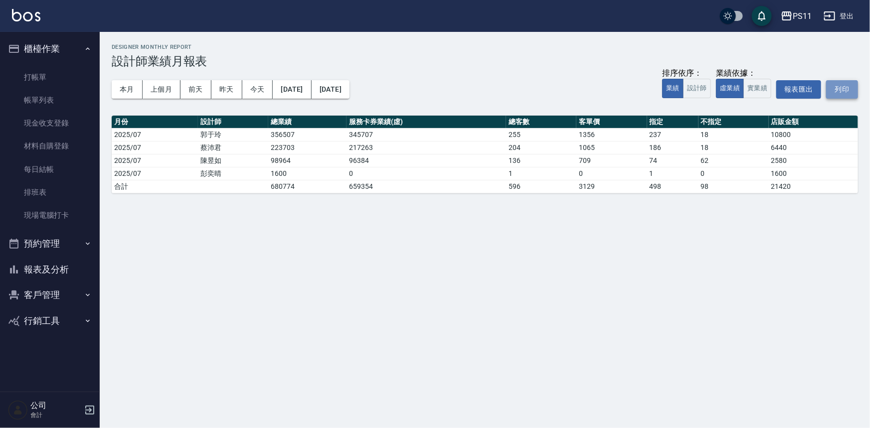
click at [841, 95] on button "列印" at bounding box center [842, 89] width 32 height 18
click at [311, 90] on button "[DATE]" at bounding box center [292, 89] width 38 height 18
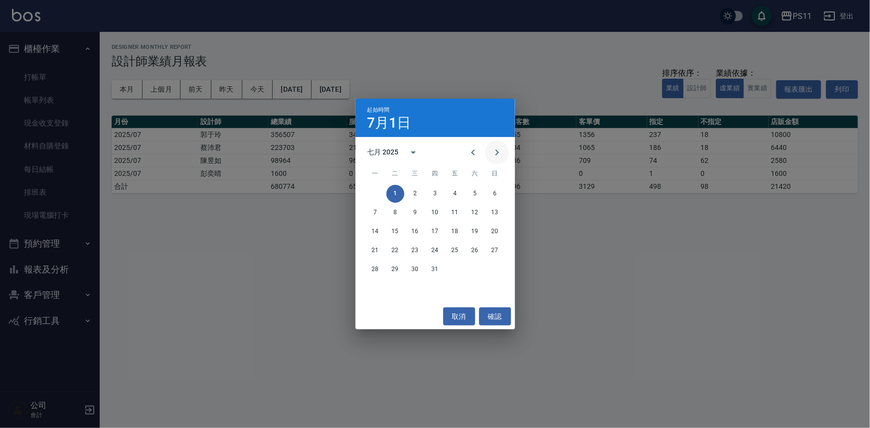
click at [497, 151] on icon "Next month" at bounding box center [496, 153] width 3 height 6
click at [455, 193] on button "1" at bounding box center [455, 194] width 18 height 18
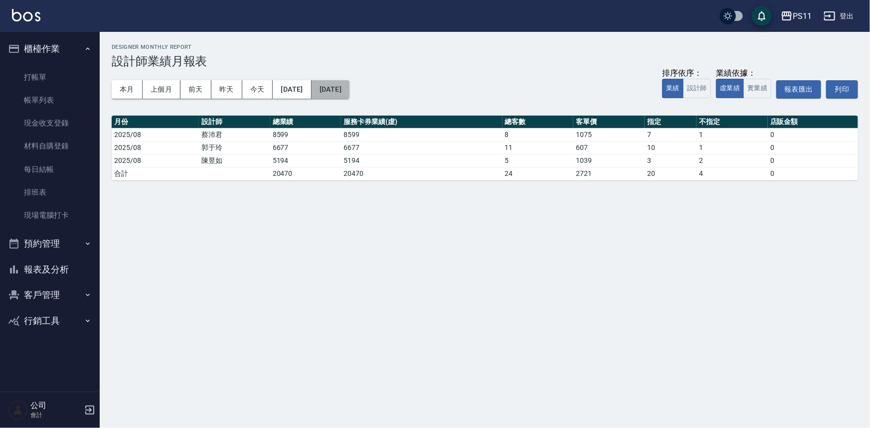
click at [349, 88] on button "[DATE]" at bounding box center [331, 89] width 38 height 18
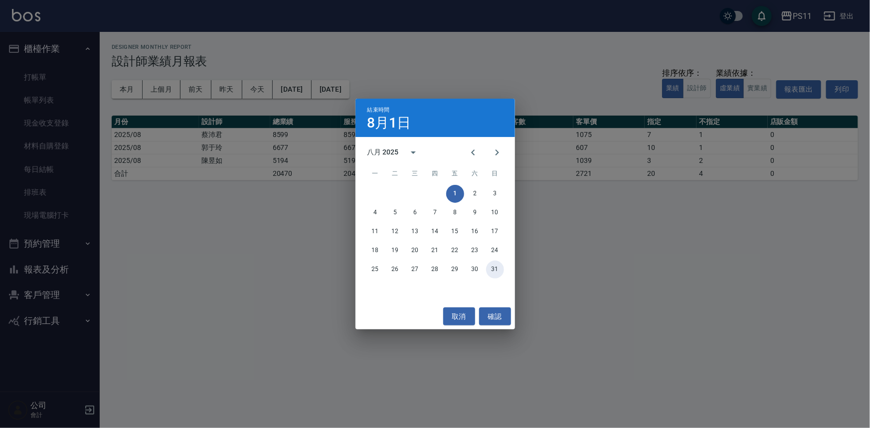
click at [497, 273] on button "31" at bounding box center [495, 270] width 18 height 18
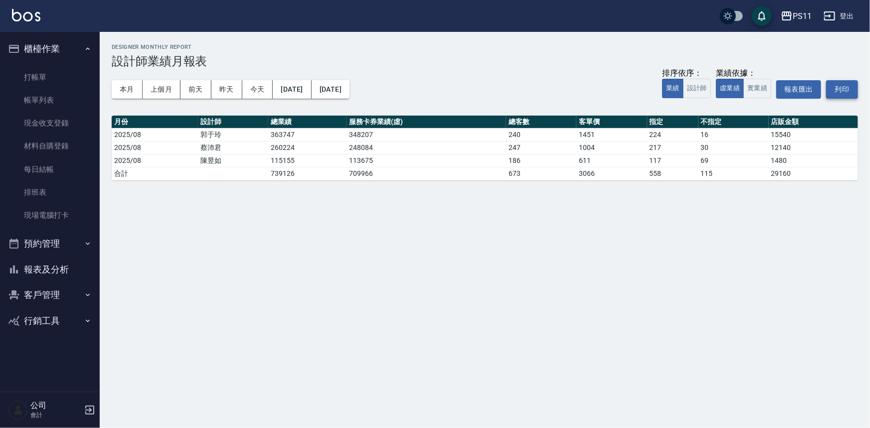
click at [846, 89] on button "列印" at bounding box center [842, 89] width 32 height 18
click at [311, 91] on button "[DATE]" at bounding box center [292, 89] width 38 height 18
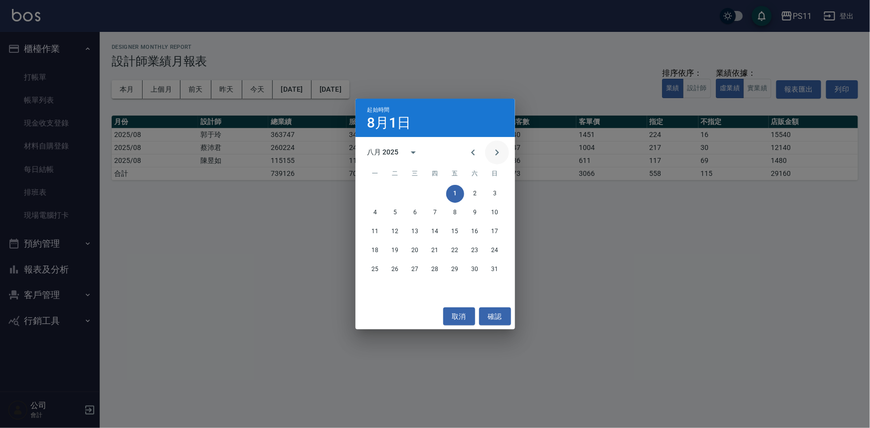
click at [501, 151] on icon "Next month" at bounding box center [497, 153] width 12 height 12
click at [380, 193] on button "1" at bounding box center [375, 194] width 18 height 18
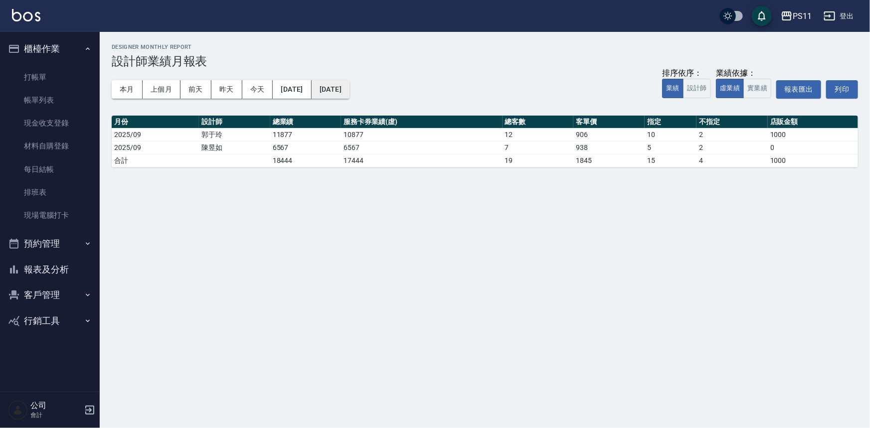
click at [349, 95] on button "[DATE]" at bounding box center [331, 89] width 38 height 18
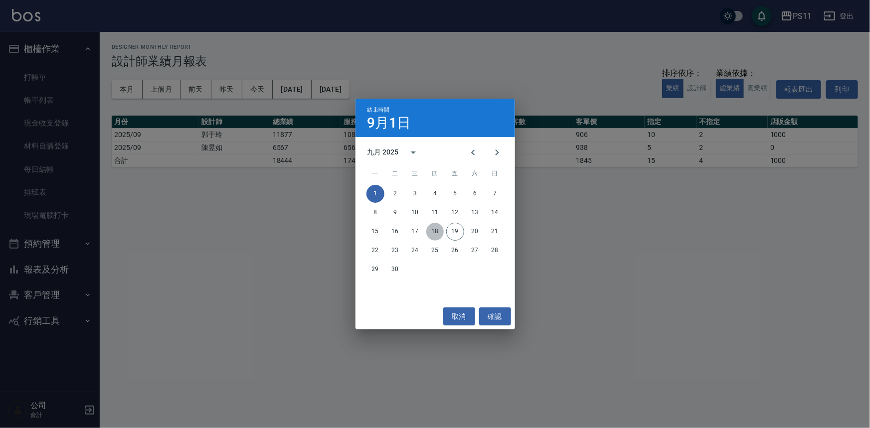
click at [435, 229] on button "18" at bounding box center [435, 232] width 18 height 18
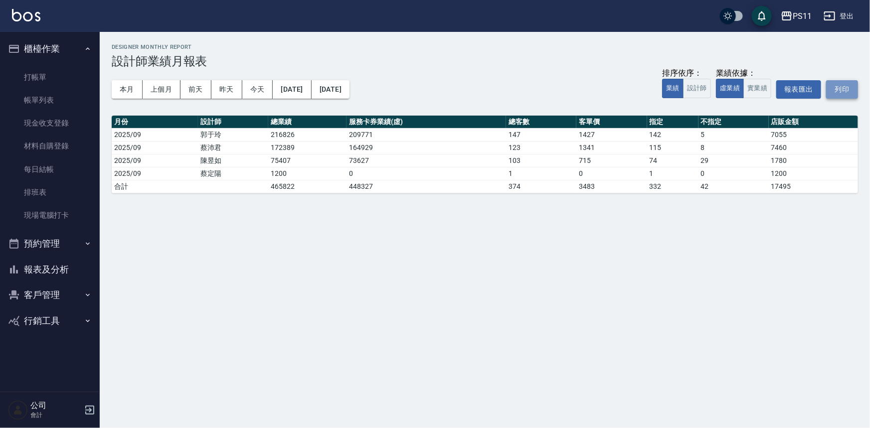
click at [848, 85] on button "列印" at bounding box center [842, 89] width 32 height 18
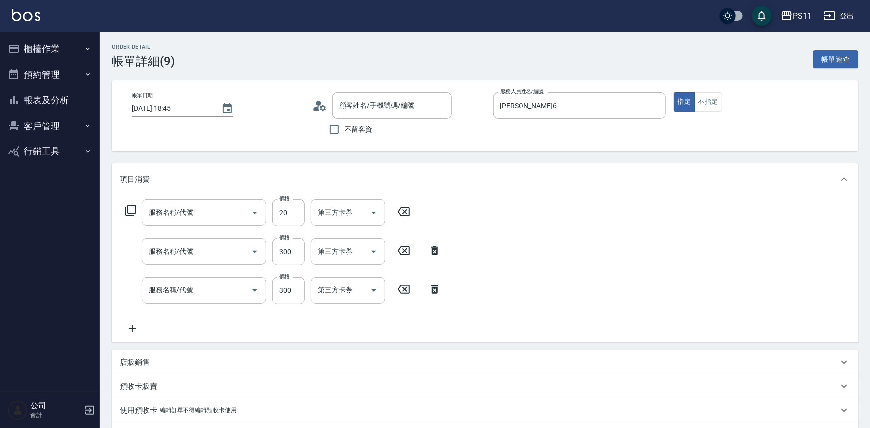
type input "[DATE] 18:45"
type input "[PERSON_NAME]6"
type input "潤絲(820)"
type input "洗髮300(1300)"
type input "剪髮(2300)"
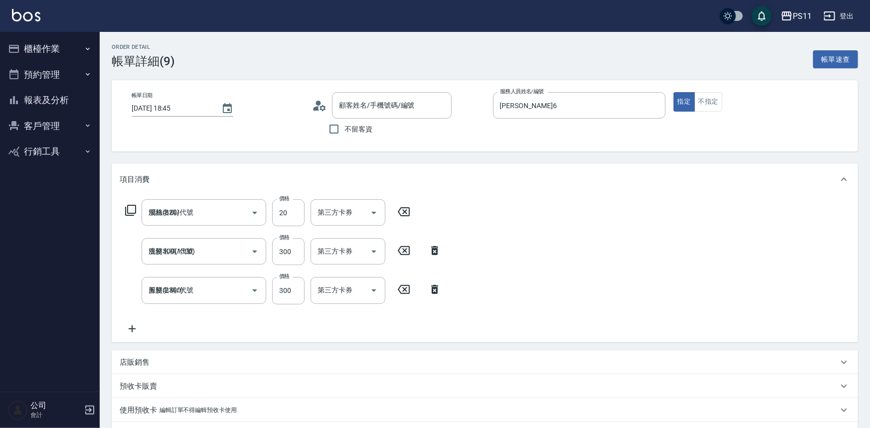
type input "[PERSON_NAME]/0903371955/2015"
type input "信用卡"
